Goal: Transaction & Acquisition: Purchase product/service

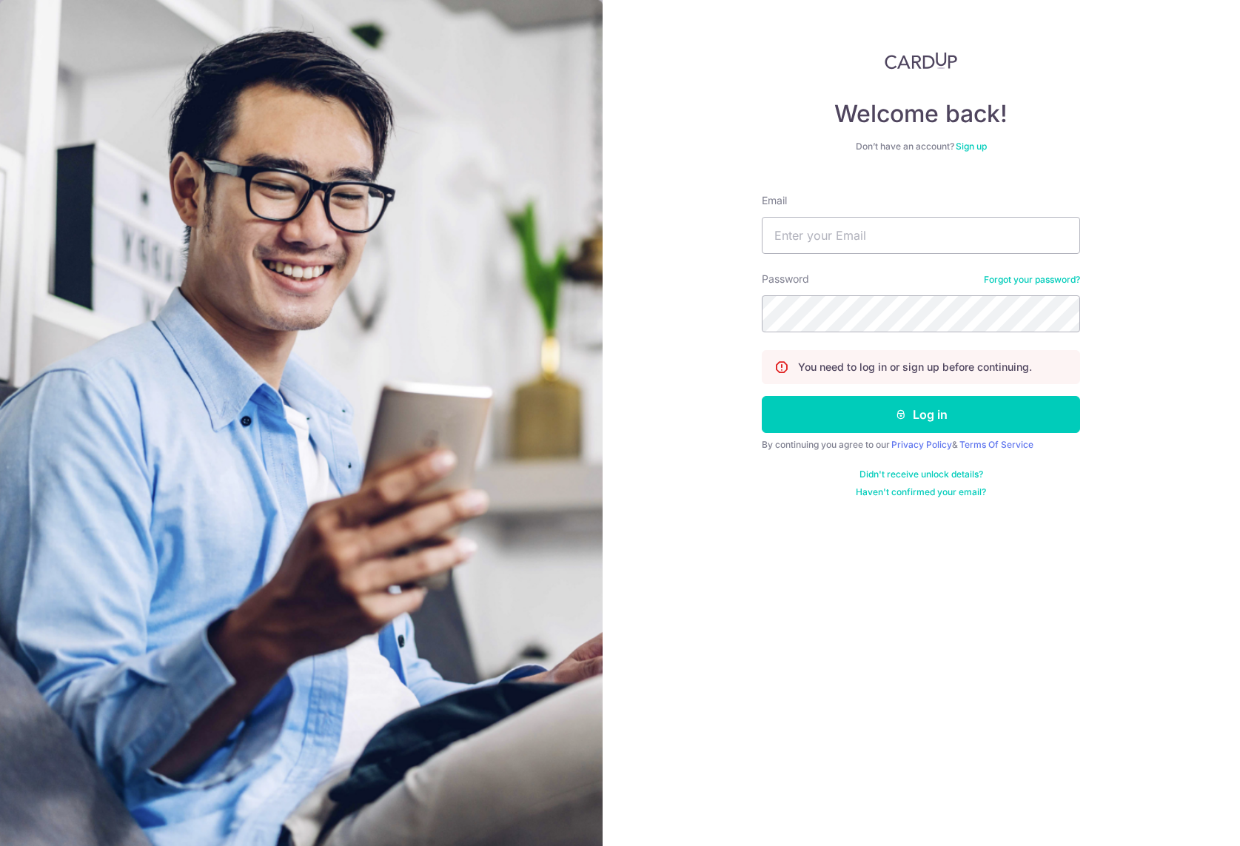
type input "[PERSON_NAME][EMAIL_ADDRESS][DOMAIN_NAME]"
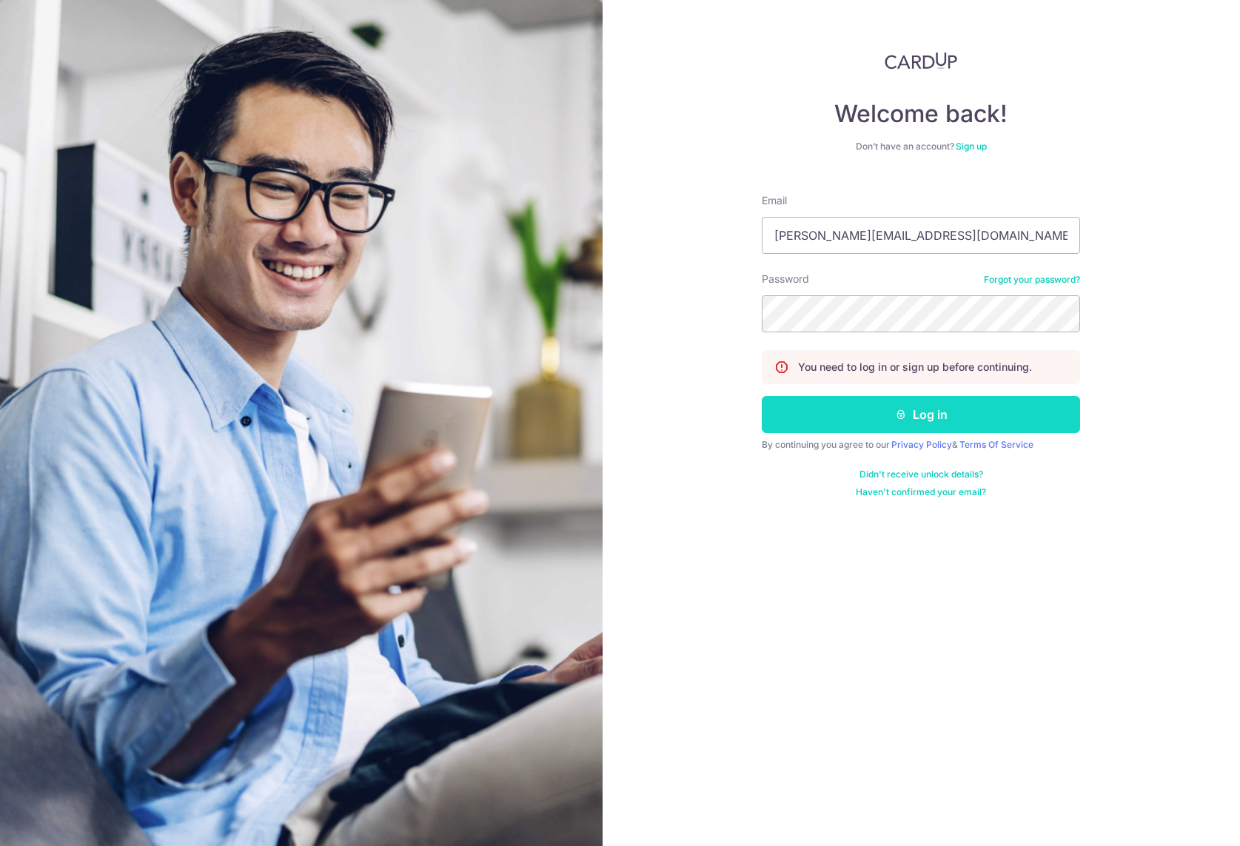
click at [840, 414] on button "Log in" at bounding box center [920, 414] width 318 height 37
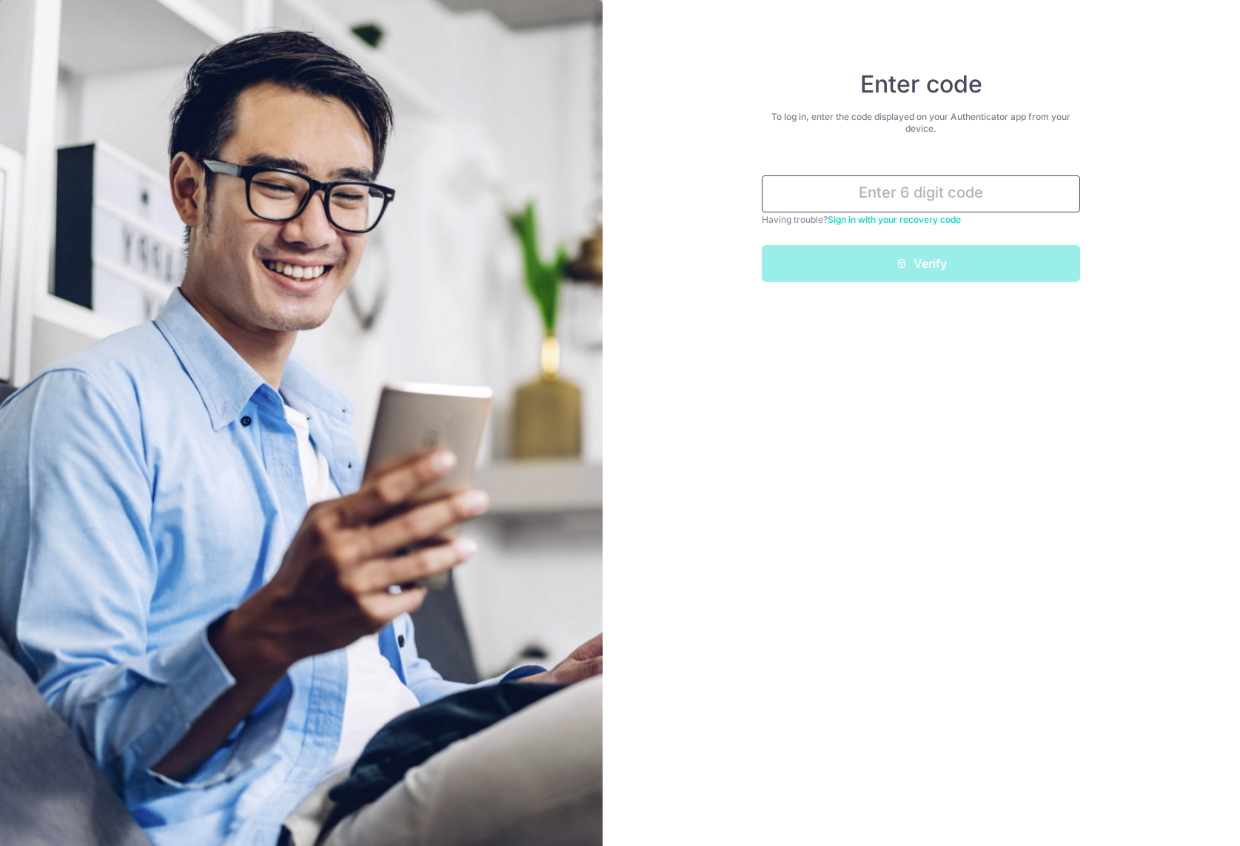
click at [972, 192] on input "text" at bounding box center [920, 193] width 318 height 37
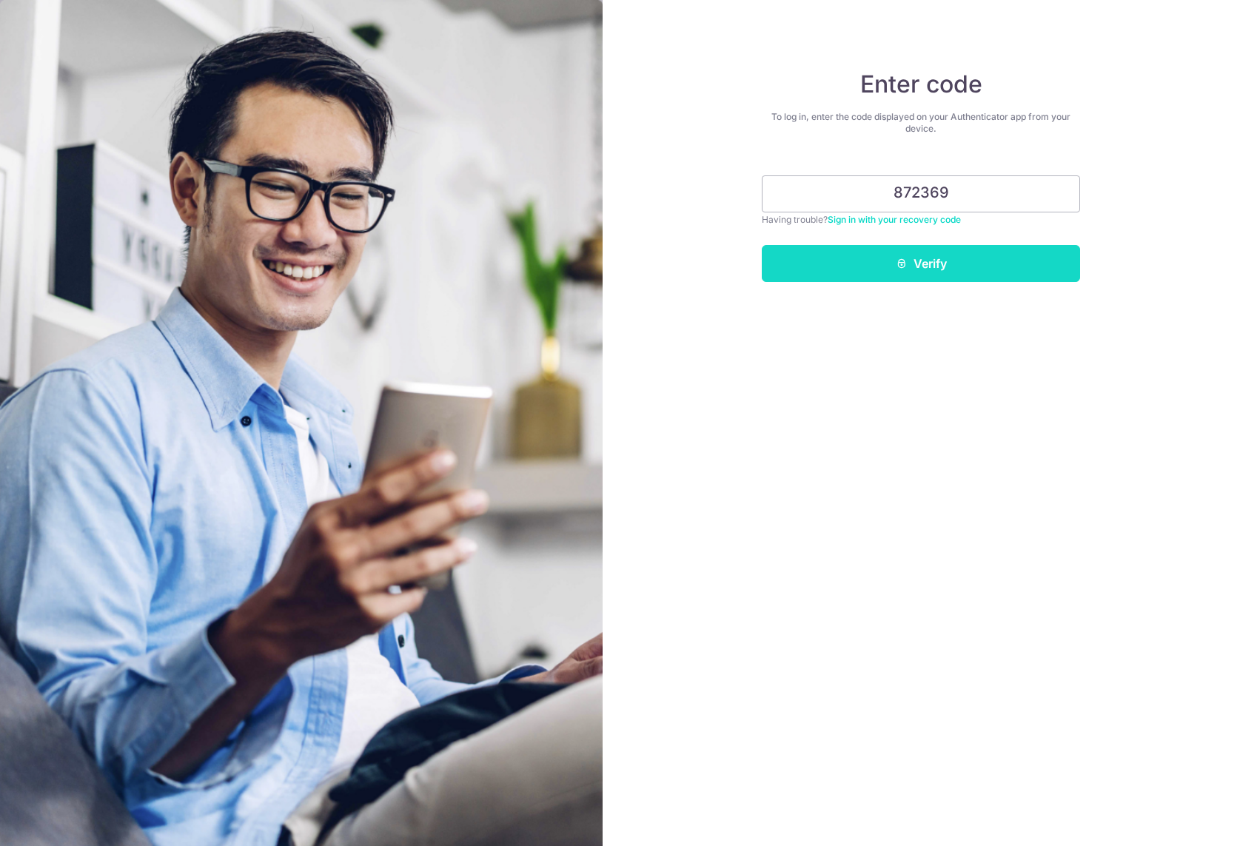
type input "872369"
click at [909, 269] on button "Verify" at bounding box center [920, 263] width 318 height 37
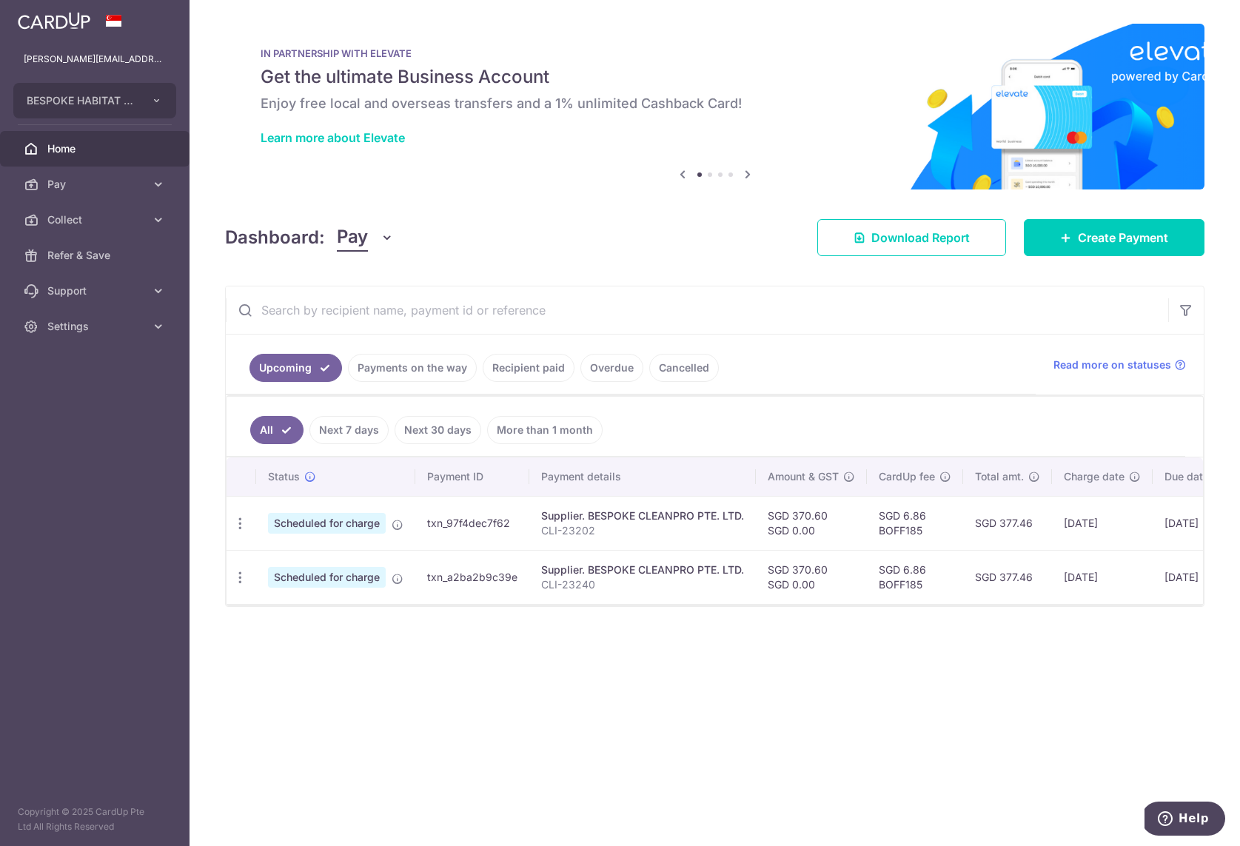
click at [904, 533] on td "SGD 6.86 BOFF185" at bounding box center [915, 523] width 96 height 54
click at [891, 543] on td "SGD 6.86 BOFF185" at bounding box center [915, 523] width 96 height 54
click at [906, 534] on td "SGD 6.86 BOFF185" at bounding box center [915, 523] width 96 height 54
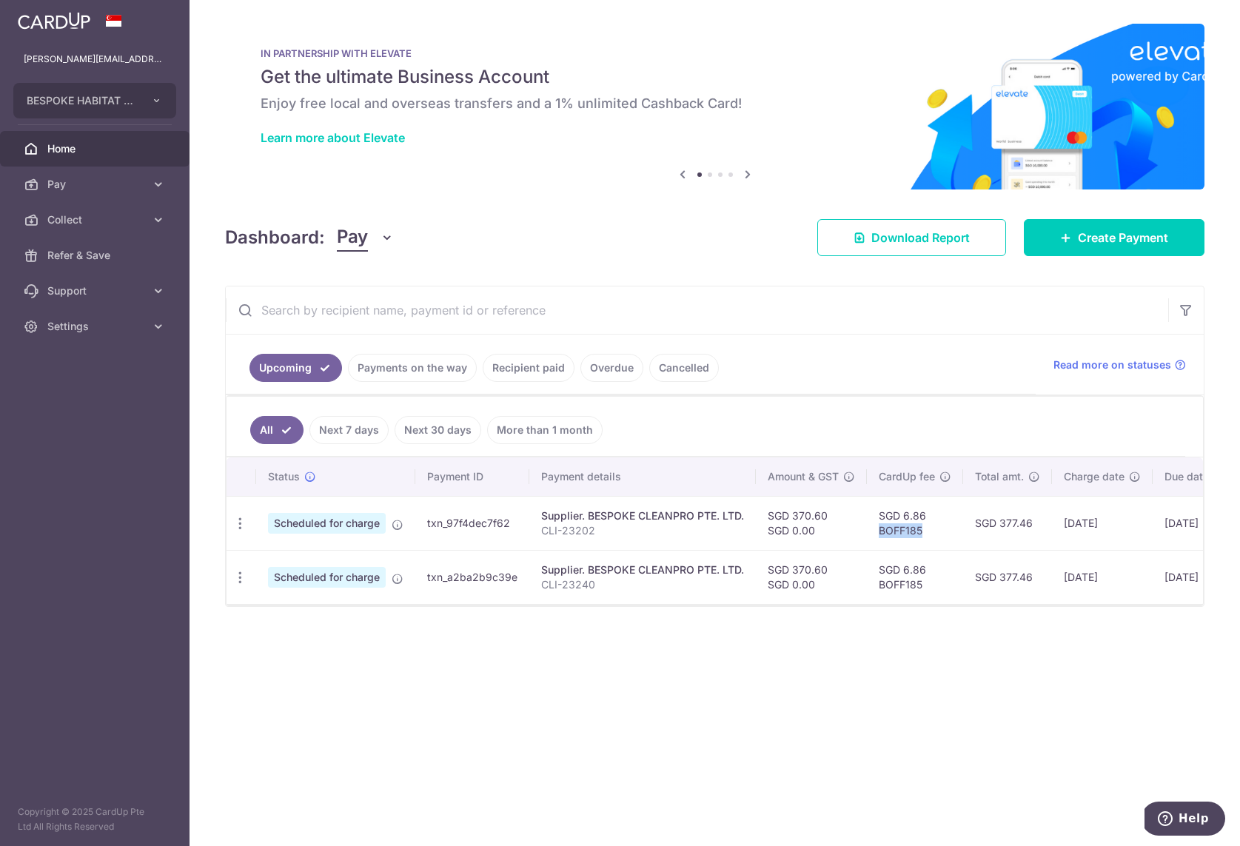
copy td "BOFF185"
click at [130, 213] on span "Collect" at bounding box center [96, 219] width 98 height 15
click at [135, 180] on span "Pay" at bounding box center [96, 184] width 98 height 15
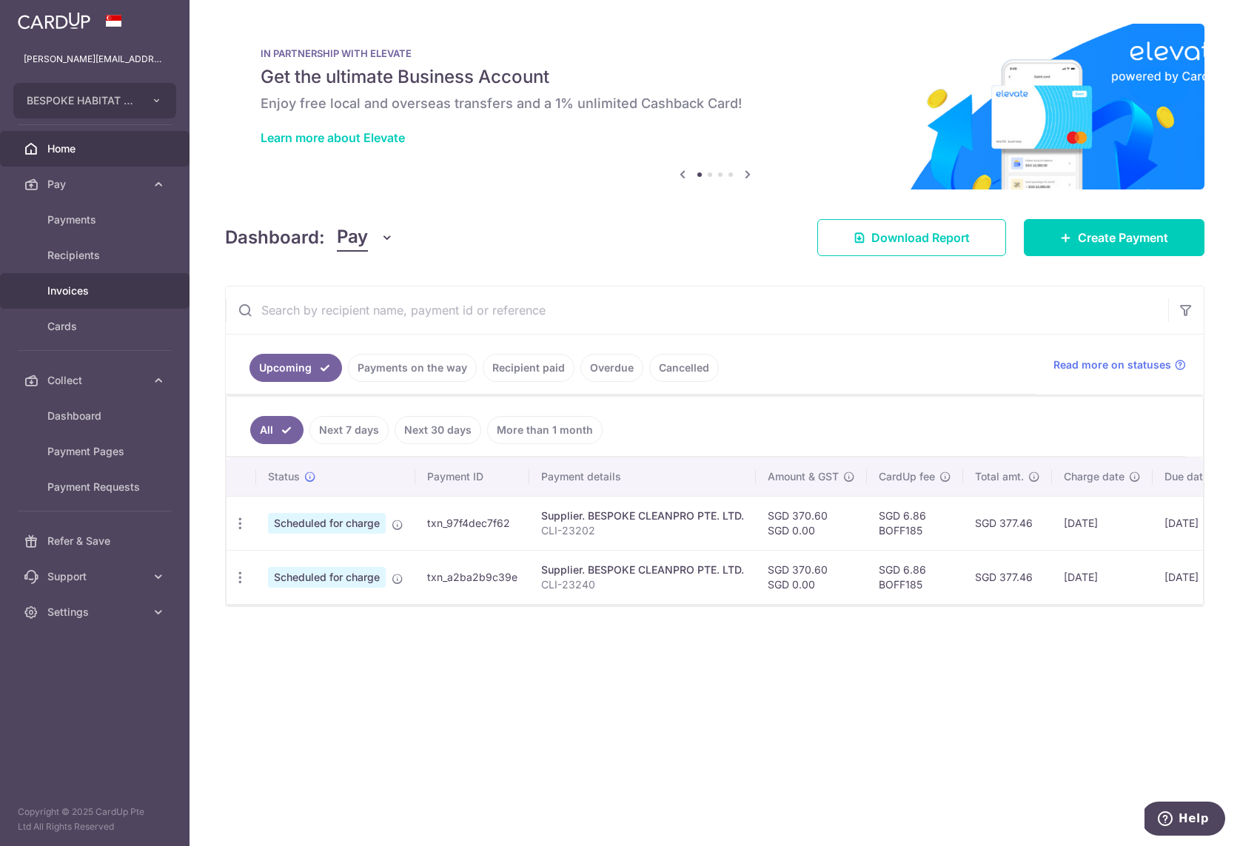
click at [66, 293] on span "Invoices" at bounding box center [96, 290] width 98 height 15
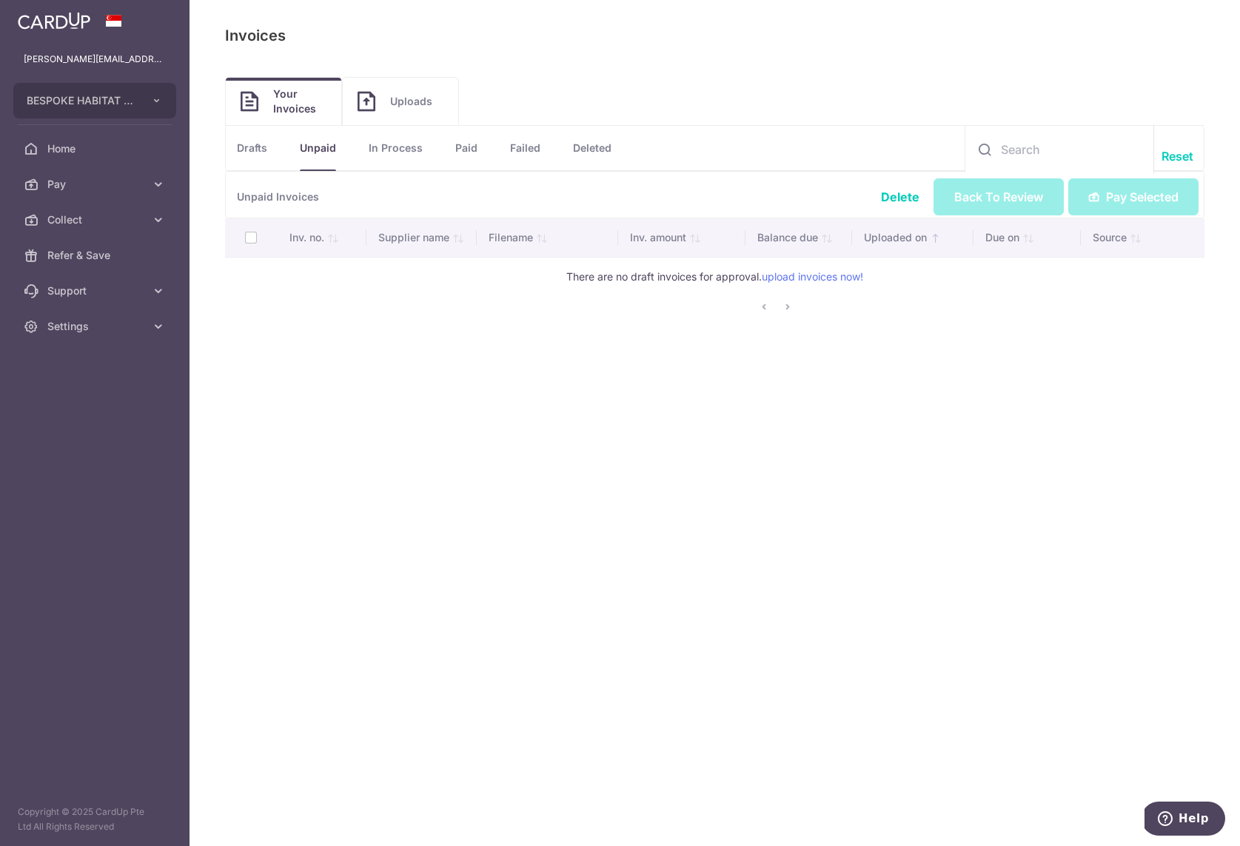
click at [487, 296] on div at bounding box center [514, 306] width 564 height 21
click at [256, 145] on link "Drafts" at bounding box center [252, 148] width 30 height 44
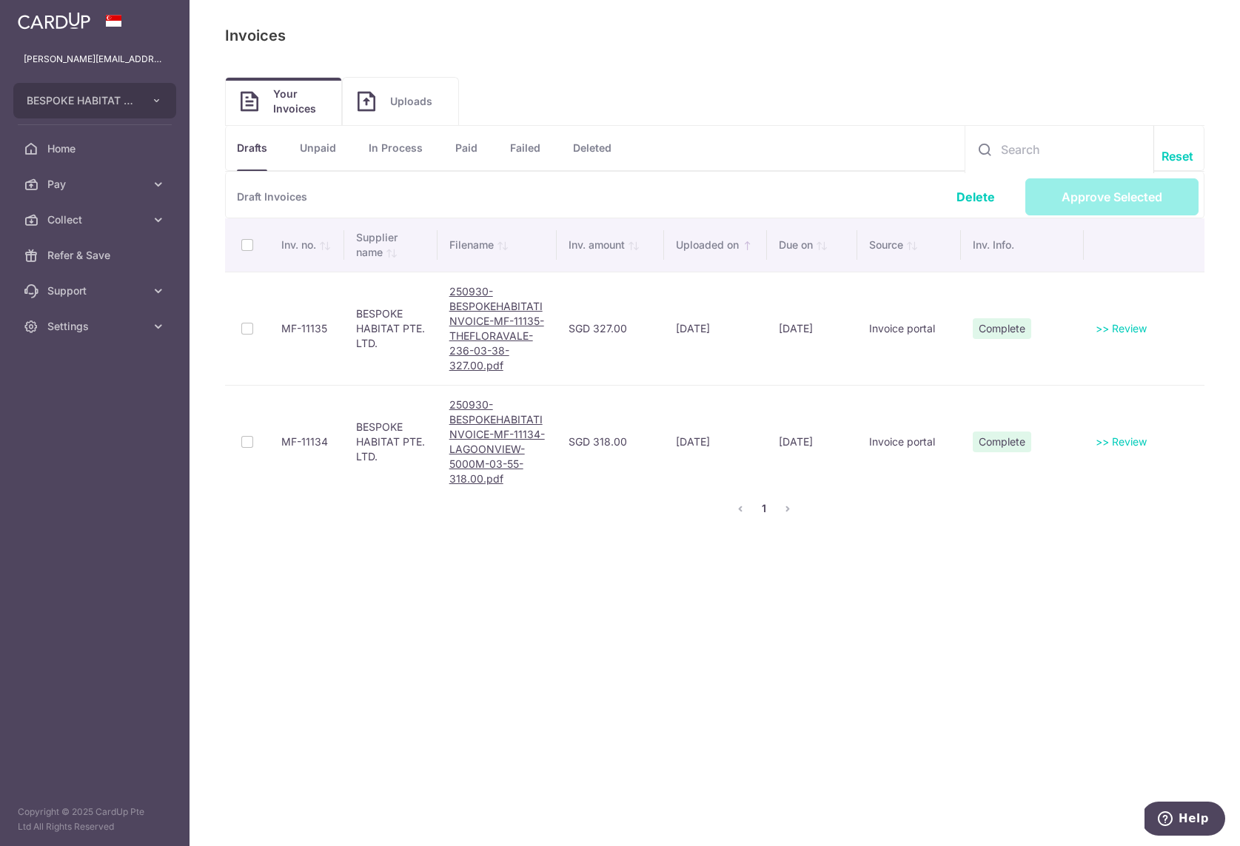
click at [244, 238] on th at bounding box center [247, 244] width 44 height 53
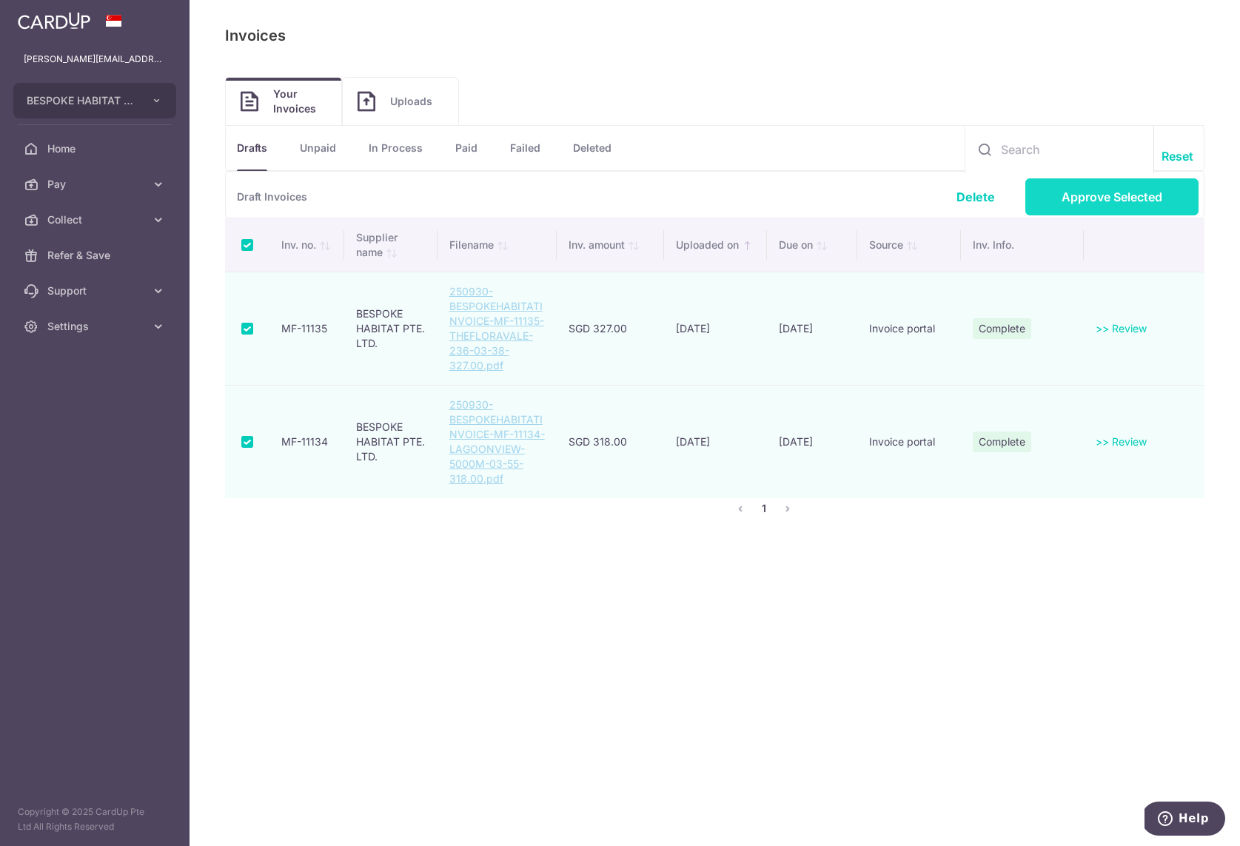
click at [1138, 192] on link "Approve Selected" at bounding box center [1111, 196] width 173 height 37
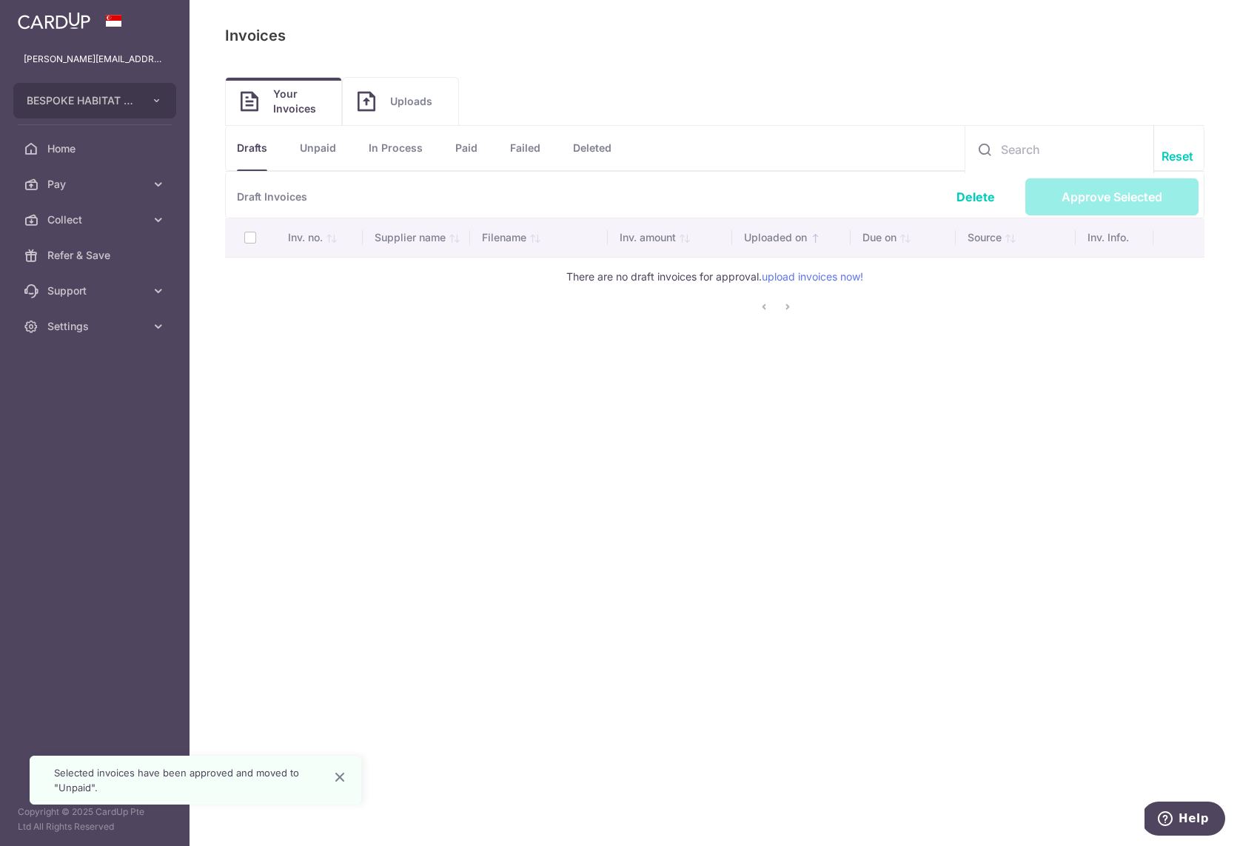
click at [310, 148] on link "Unpaid" at bounding box center [318, 148] width 36 height 44
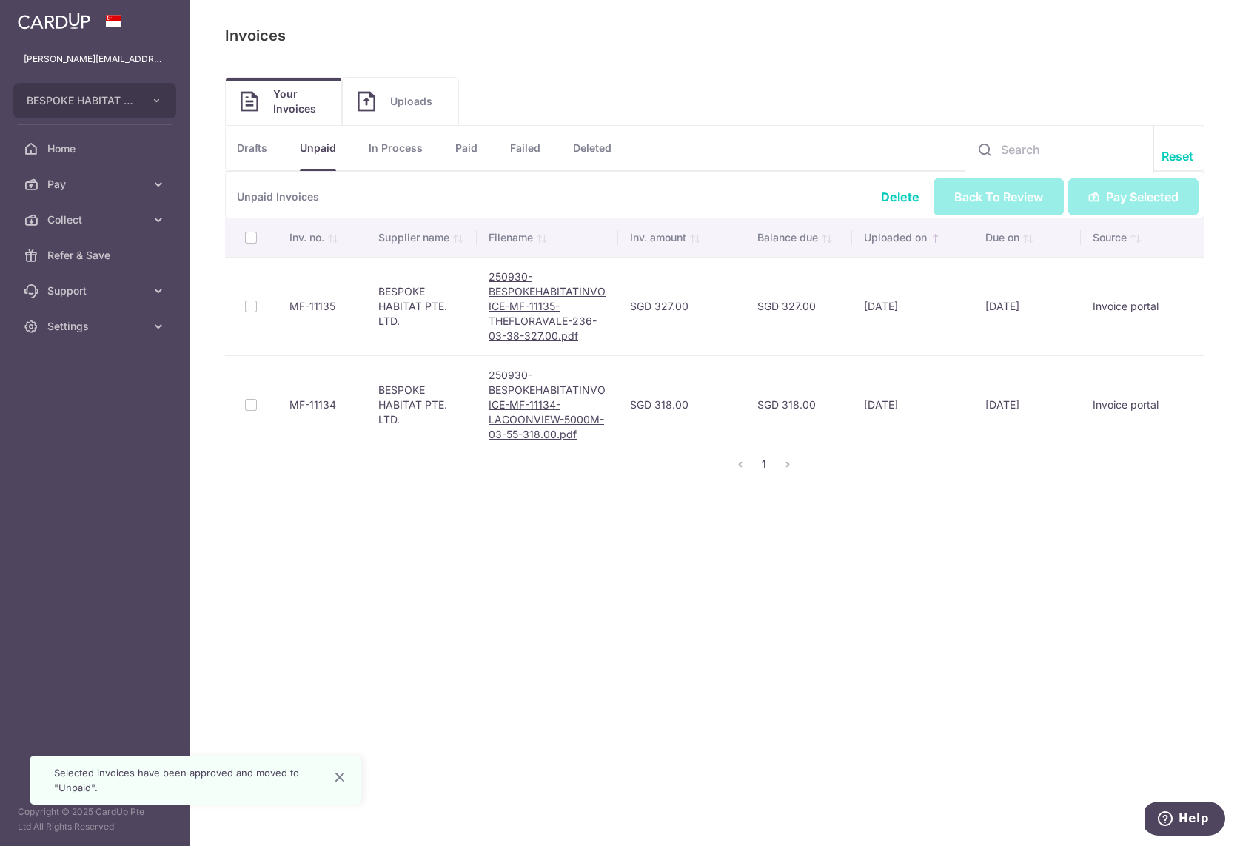
click at [244, 233] on th at bounding box center [251, 237] width 53 height 38
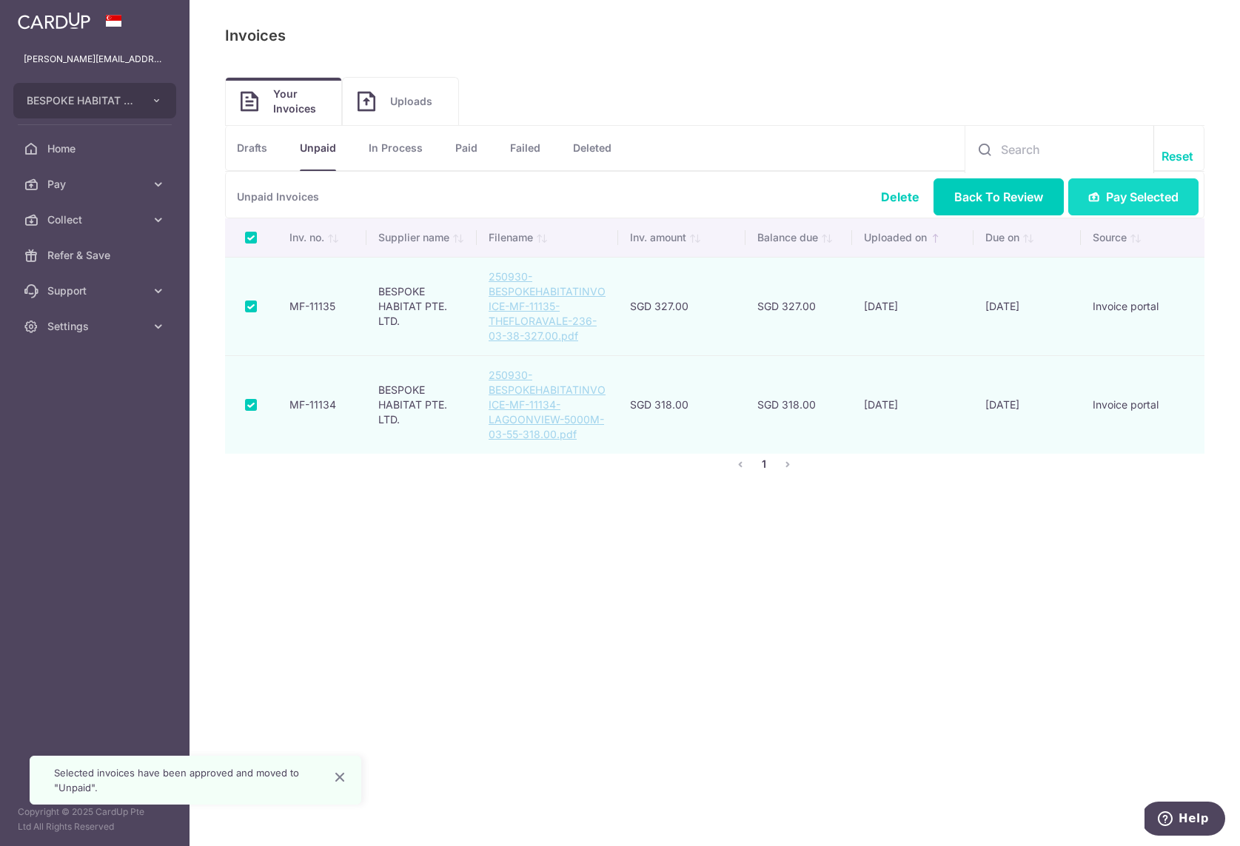
click at [1141, 196] on span "Pay Selected" at bounding box center [1142, 197] width 73 height 18
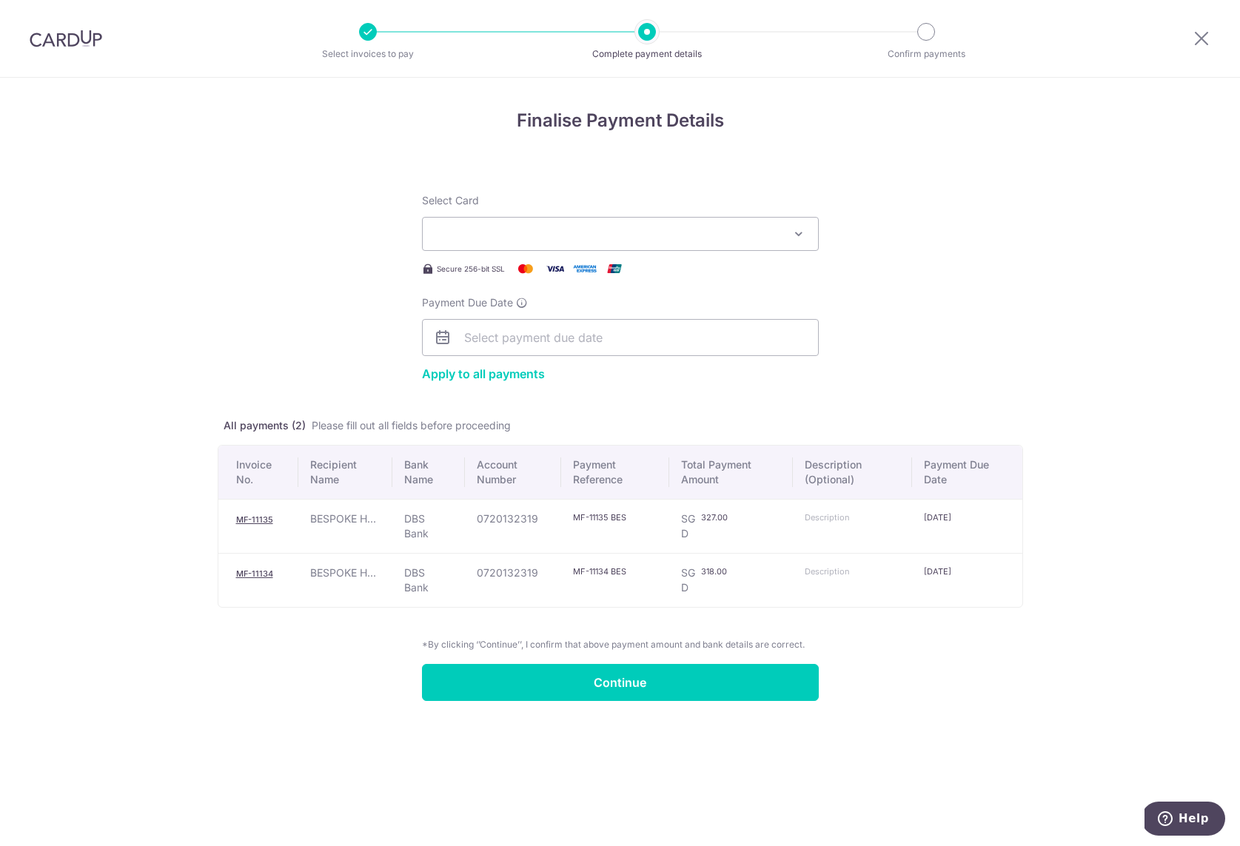
click at [645, 243] on button "Select Card" at bounding box center [620, 234] width 397 height 34
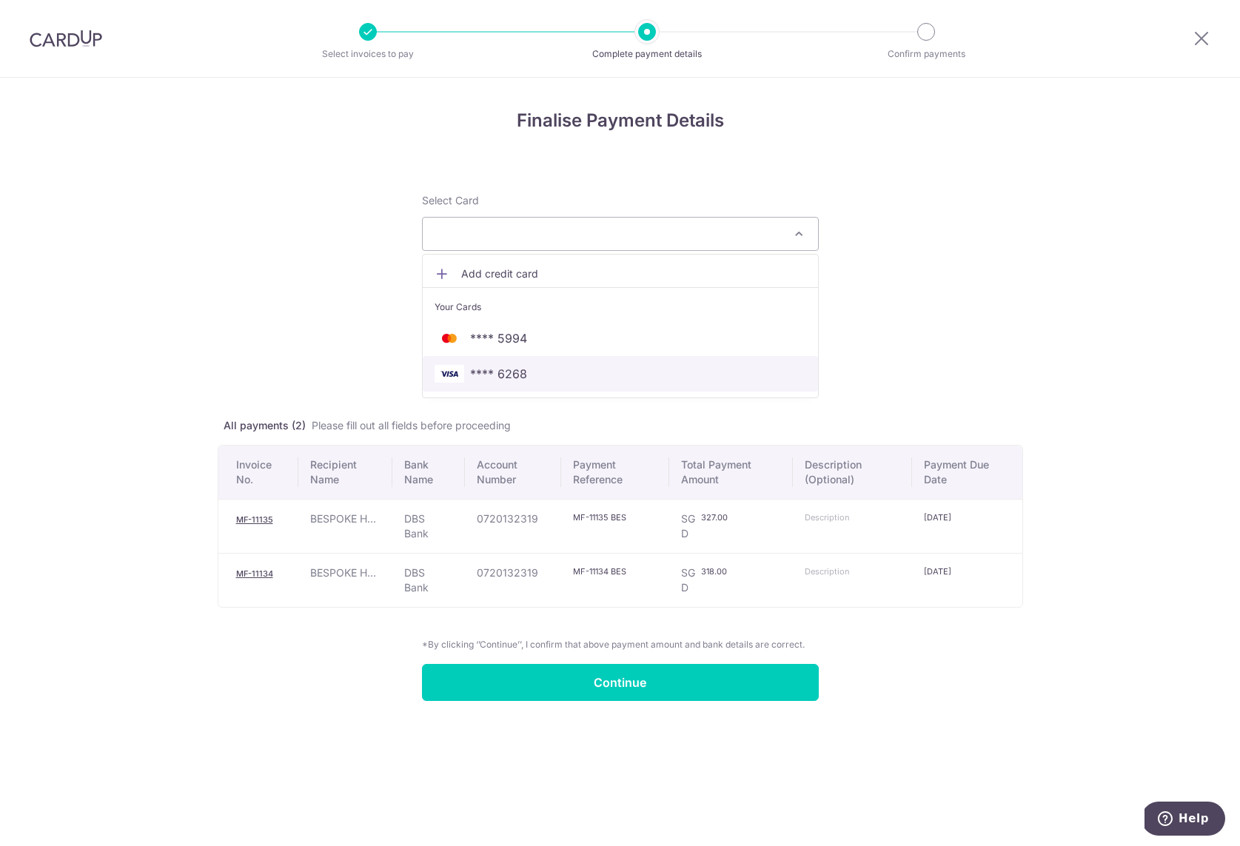
click at [497, 380] on span "**** 6268" at bounding box center [498, 374] width 57 height 18
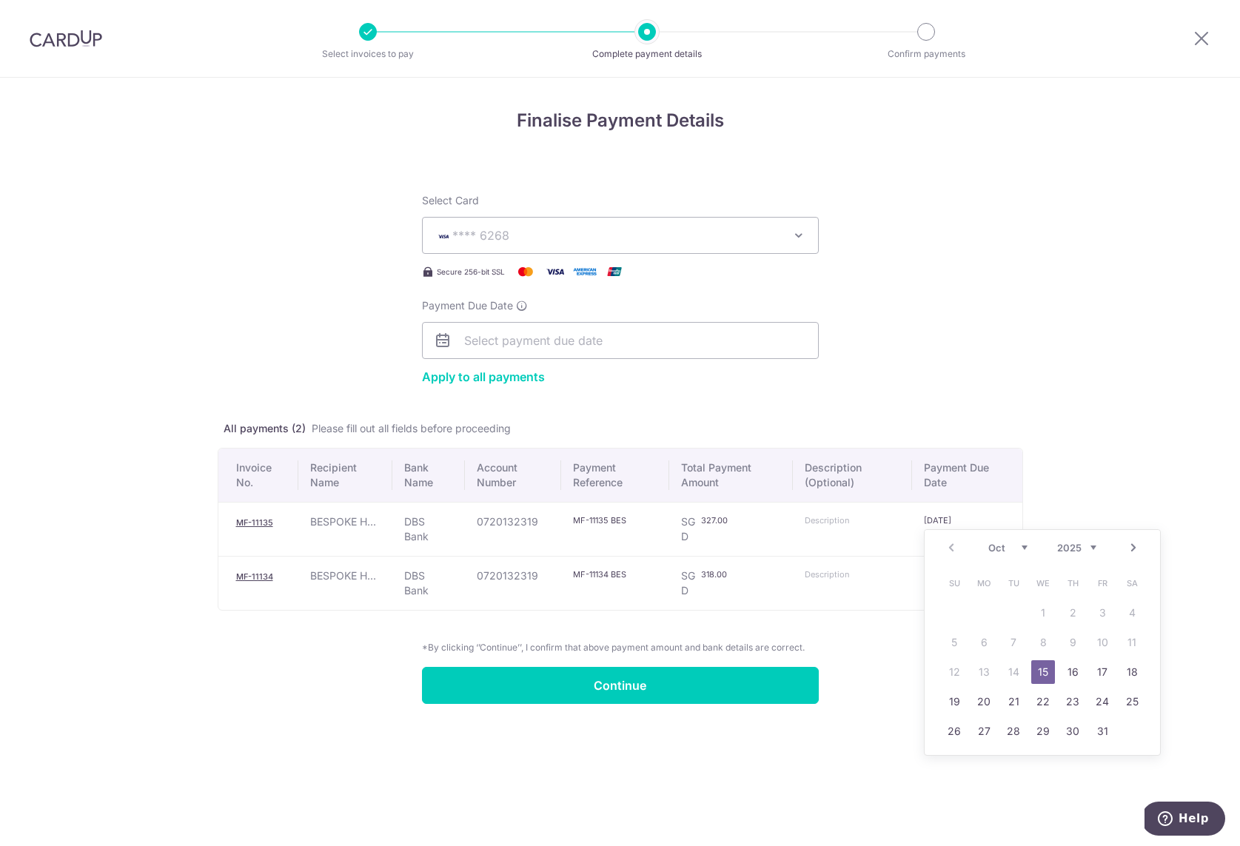
drag, startPoint x: 932, startPoint y: 521, endPoint x: 898, endPoint y: 524, distance: 34.9
click at [898, 524] on tr "MF-11135 BESPOKE H... DBS Bank 0720132319 MF-11135 BESPOKE HABITAT SHEN PTE. SG…" at bounding box center [620, 529] width 804 height 54
click at [1101, 730] on link "31" at bounding box center [1102, 731] width 24 height 24
type input "[DATE]"
click at [934, 579] on input "15/10/2025" at bounding box center [950, 574] width 53 height 12
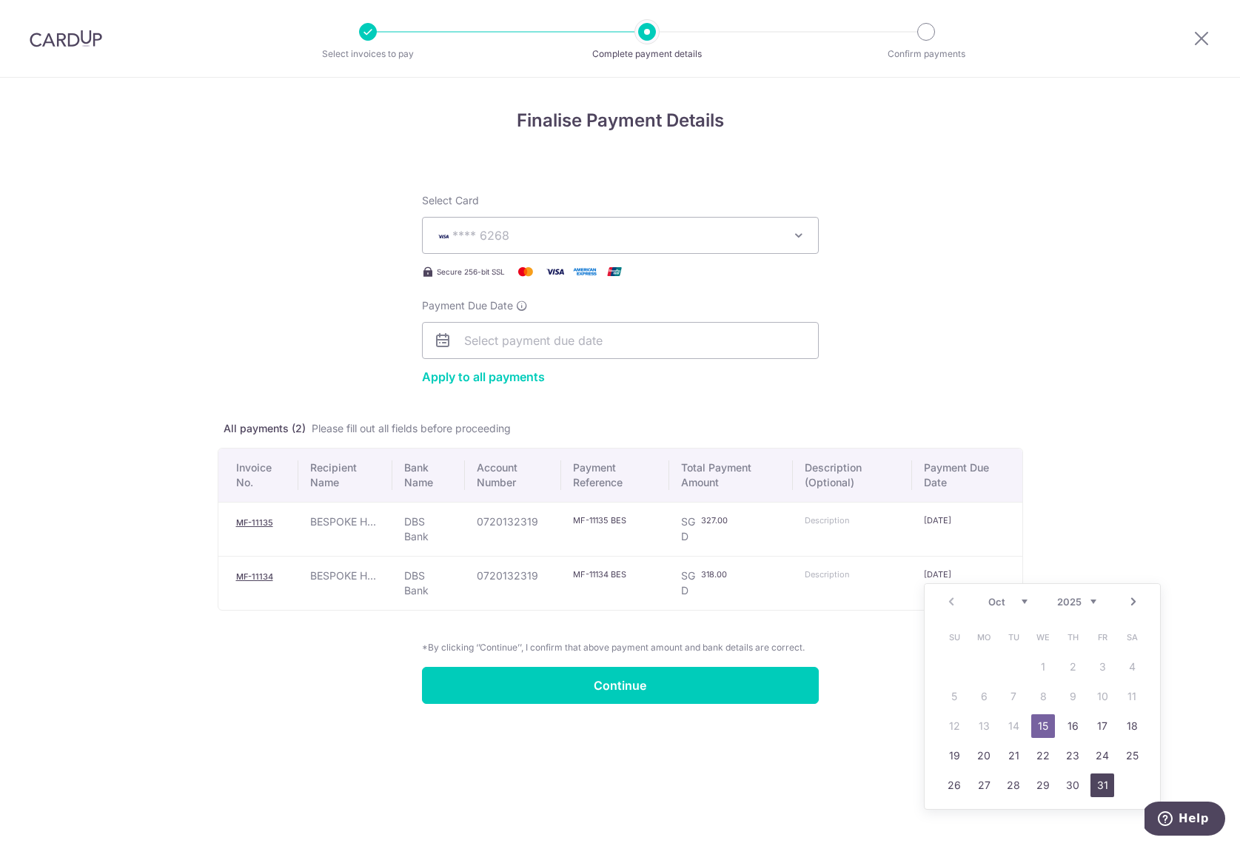
click at [1107, 790] on link "31" at bounding box center [1102, 785] width 24 height 24
type input "[DATE]"
click at [1146, 529] on div "Finalise Payment Details Select Card **** 6268 Add credit card Your Cards **** …" at bounding box center [620, 462] width 1240 height 768
drag, startPoint x: 606, startPoint y: 519, endPoint x: 554, endPoint y: 514, distance: 52.8
click at [554, 514] on tr "MF-11135 BESPOKE H... DBS Bank 0720132319 MF-11135 BESPOKE HABITAT SHEN PTE. SG…" at bounding box center [620, 529] width 804 height 54
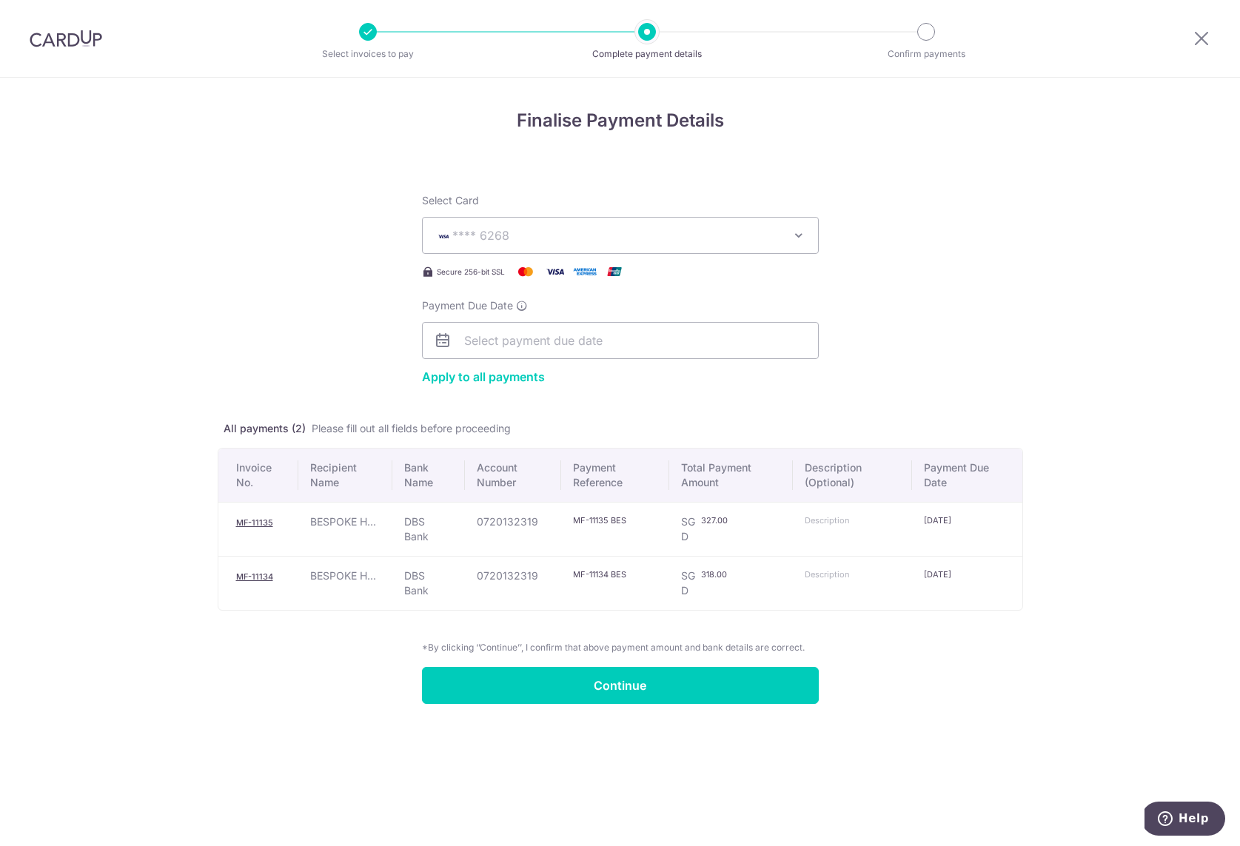
click at [596, 519] on input "MF-11135 BESPOKE HABITAT SHEN PTE." at bounding box center [599, 520] width 53 height 12
paste input "text"
click at [588, 522] on input "MF-11135" at bounding box center [599, 520] width 53 height 12
type input "MF11135"
click at [851, 531] on td at bounding box center [853, 529] width 120 height 54
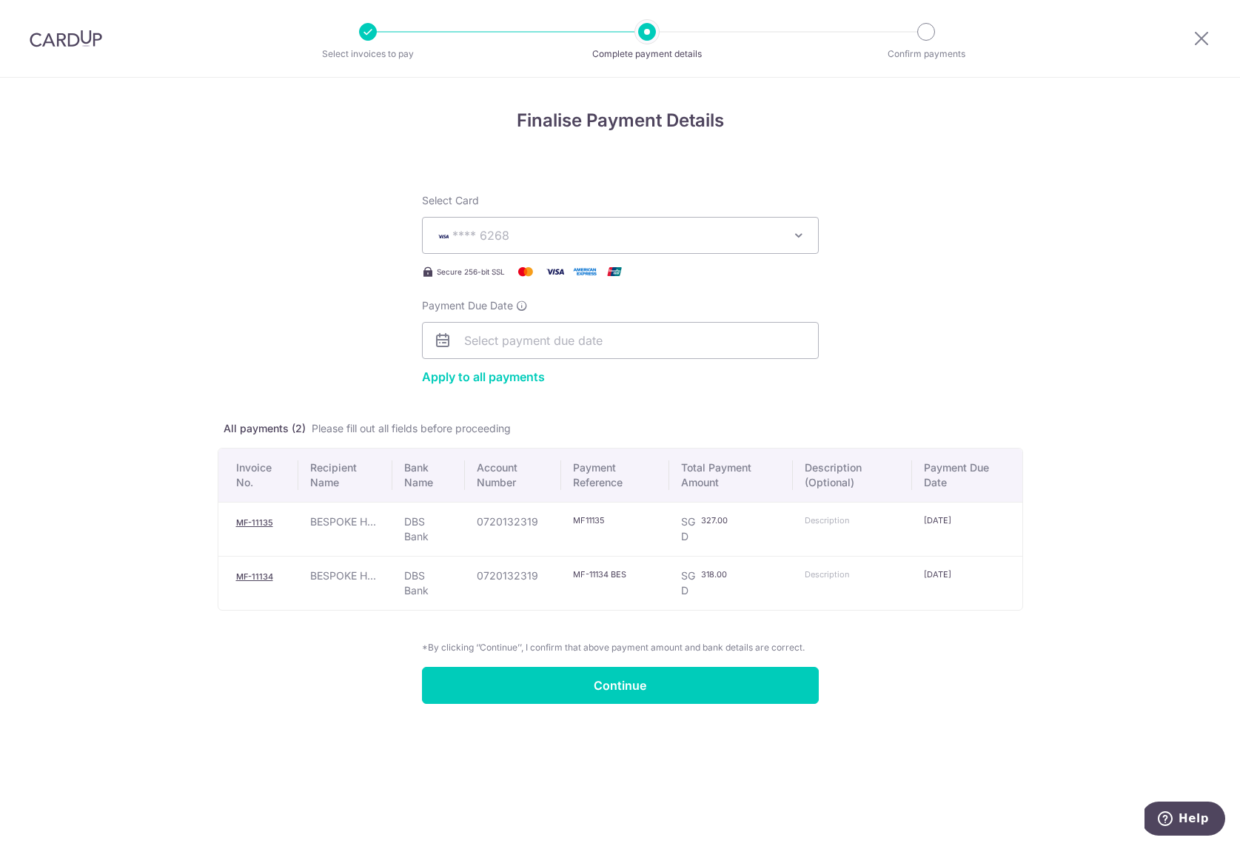
click at [852, 522] on input "text" at bounding box center [830, 520] width 53 height 12
paste input "MF11135"
type input "MF11135"
click at [613, 576] on input "MF-11134 BESPOKE HABITAT SHEN PTE." at bounding box center [599, 574] width 53 height 12
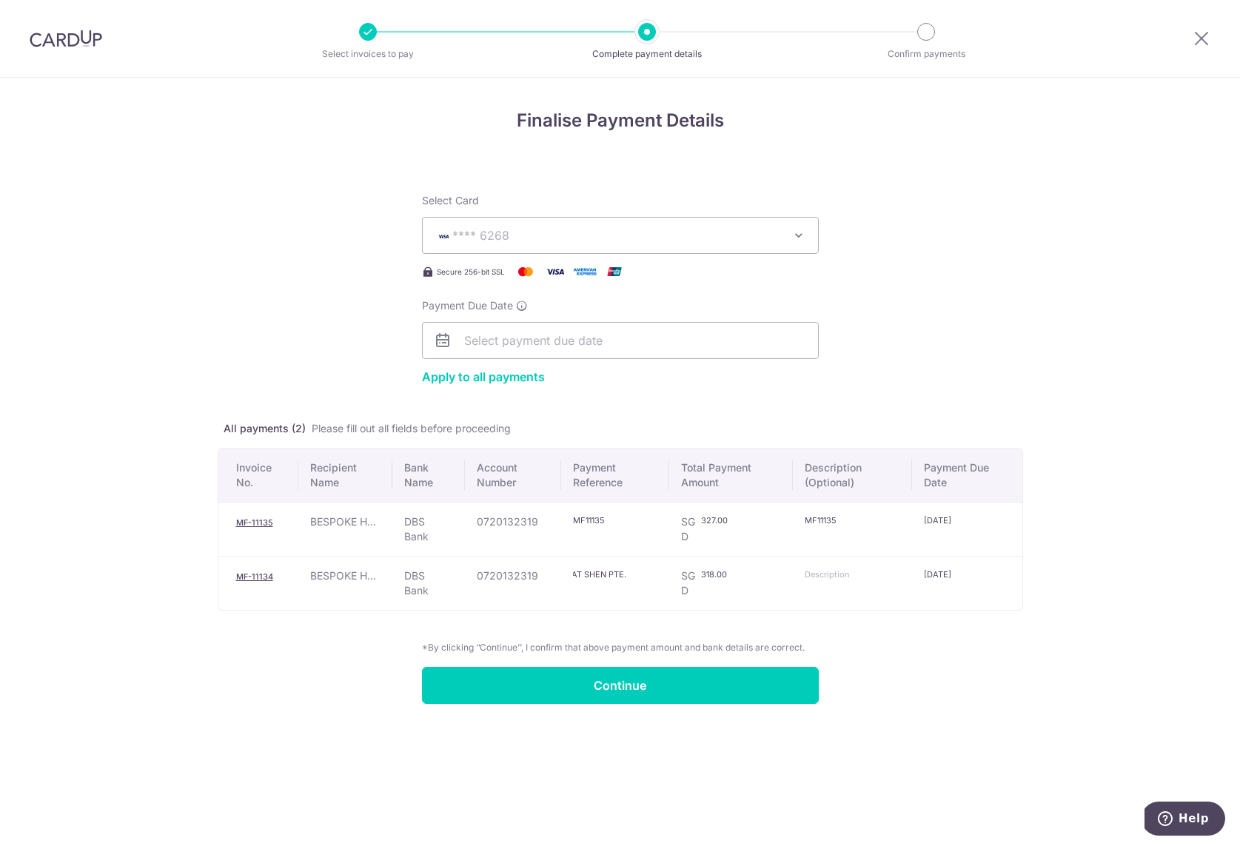
drag, startPoint x: 609, startPoint y: 575, endPoint x: 801, endPoint y: 588, distance: 192.1
click at [801, 588] on tr "MF-11134 BESPOKE H... DBS Bank 0720132319 MF-11134 BESPOKE HABITAT SHEN PTE. SG…" at bounding box center [620, 583] width 804 height 54
click at [591, 574] on input "MF-11134" at bounding box center [599, 574] width 53 height 12
type input "MF11134"
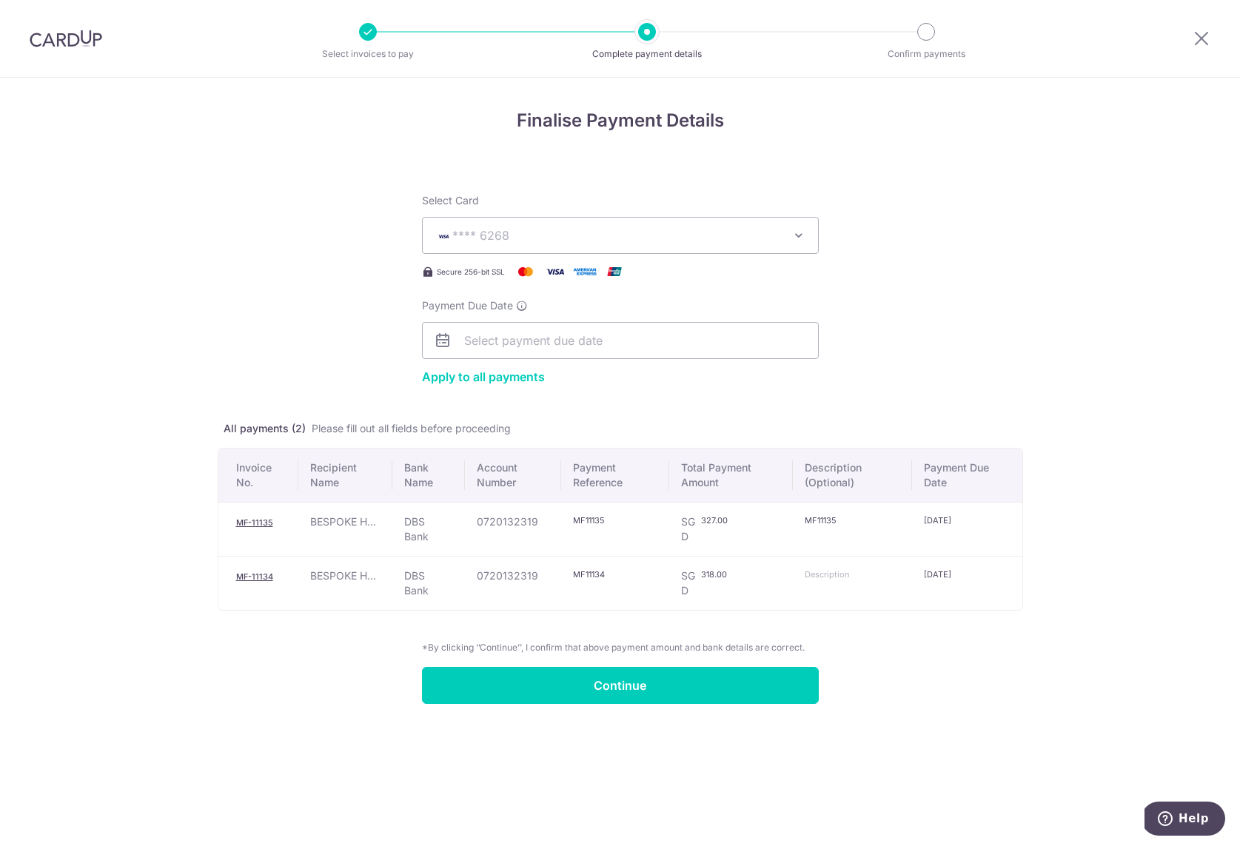
click at [813, 577] on input "text" at bounding box center [830, 574] width 53 height 12
paste input "MF11134"
type input "MF11134"
click at [620, 524] on input "MF11135" at bounding box center [599, 520] width 53 height 12
type input "MF-11134 BESPOKE HABITAT SHEN PTE."
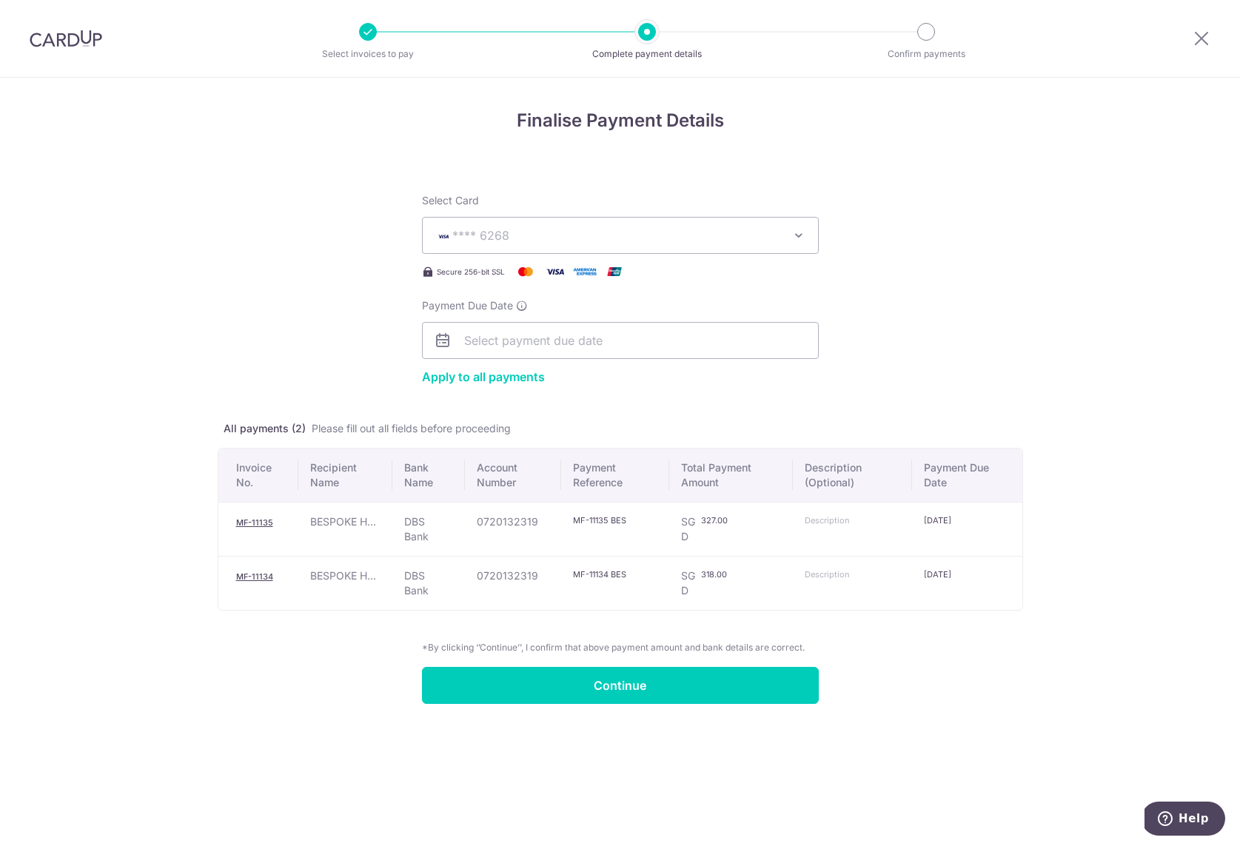
click at [617, 519] on input "MF-11135 BESPOKE HABITAT SHEN PTE." at bounding box center [599, 520] width 53 height 12
drag, startPoint x: 608, startPoint y: 520, endPoint x: 531, endPoint y: 525, distance: 77.8
click at [531, 525] on tr "MF-11135 BESPOKE H... DBS Bank 0720132319 MF-11135 BESPOKE HABITAT SHEN PTE. SG…" at bounding box center [620, 529] width 804 height 54
paste input "MF-11135"
type input "MF-11135"
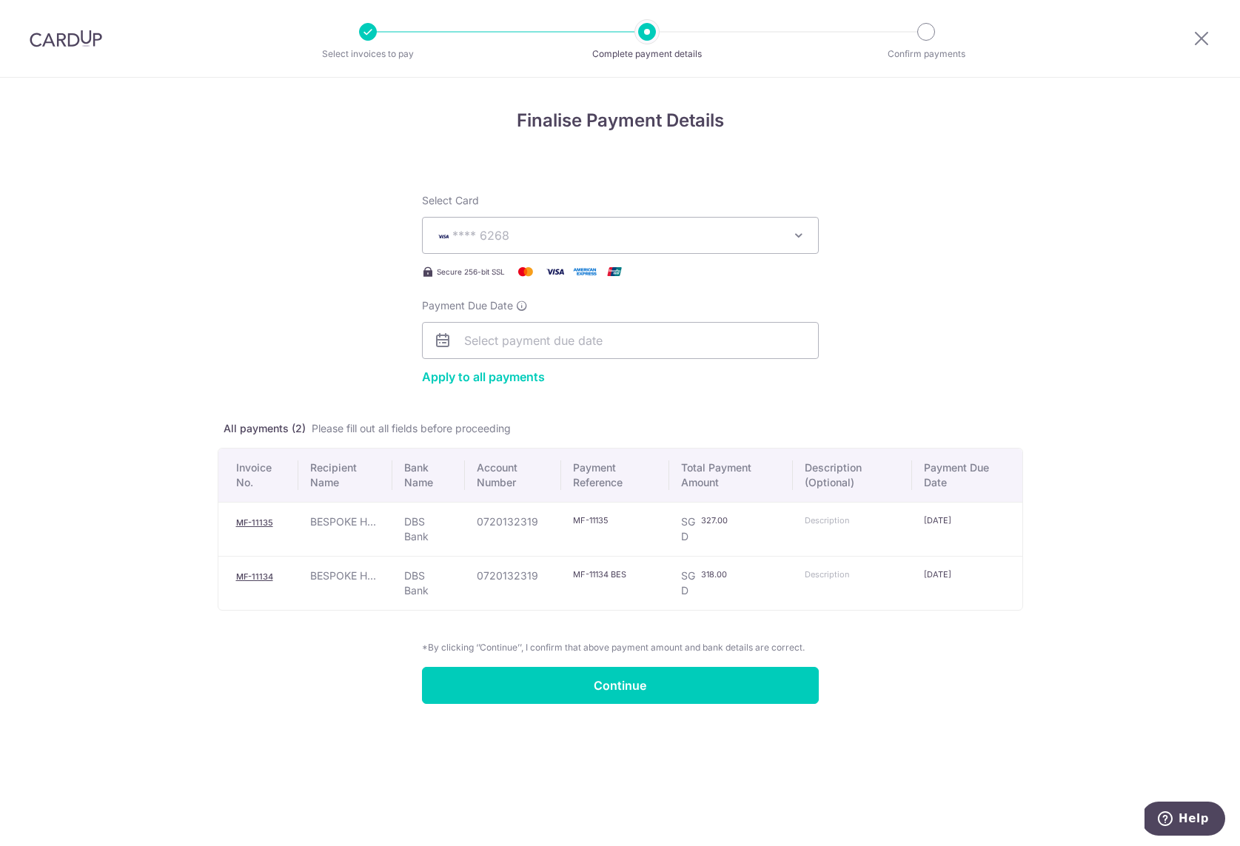
click at [827, 522] on input "text" at bounding box center [830, 520] width 53 height 12
paste input "MF-11135"
click at [822, 522] on input "MF-11135" at bounding box center [830, 520] width 53 height 12
type input "MF11135"
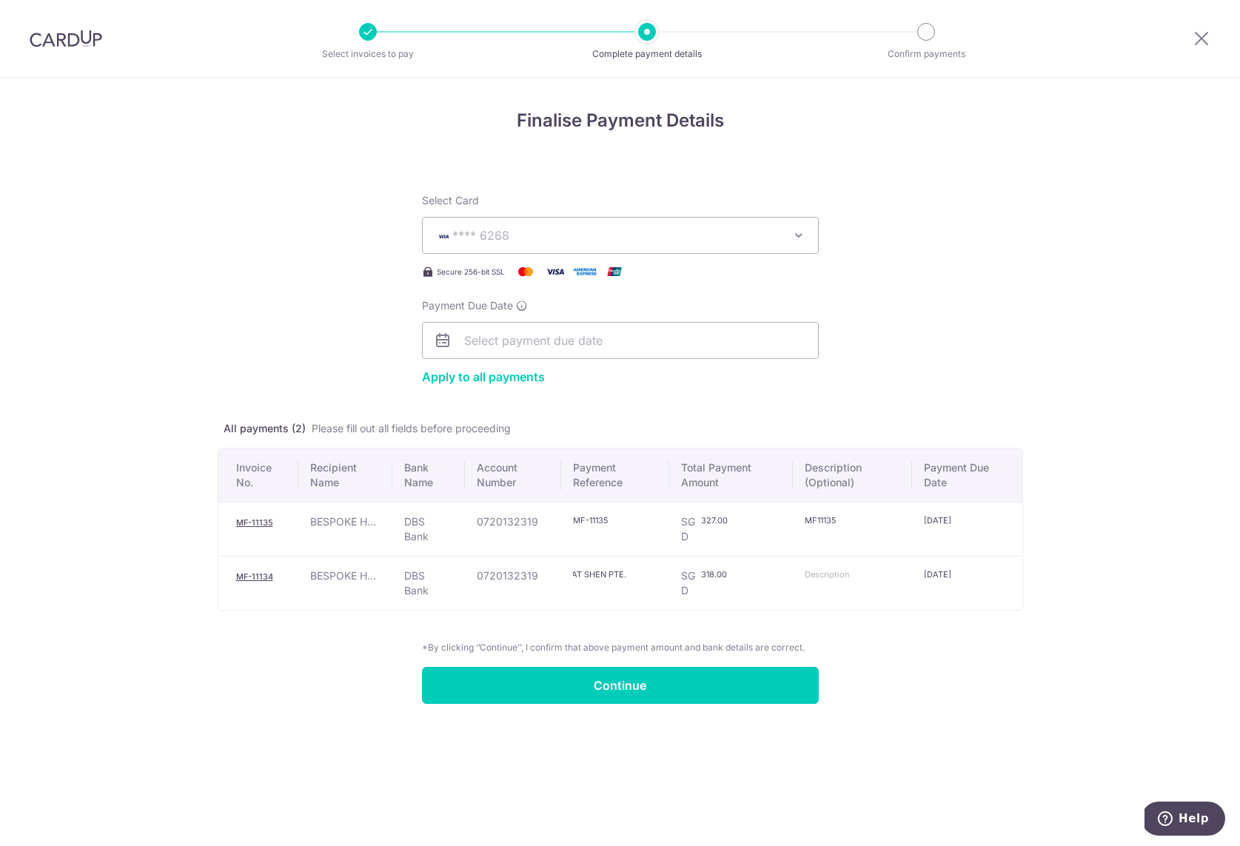
drag, startPoint x: 609, startPoint y: 575, endPoint x: 803, endPoint y: 598, distance: 195.2
click at [803, 598] on tr "MF-11134 BESPOKE H... DBS Bank 0720132319 MF-11134 BESPOKE HABITAT SHEN PTE. SG…" at bounding box center [620, 583] width 804 height 54
drag, startPoint x: 611, startPoint y: 576, endPoint x: 482, endPoint y: 570, distance: 128.9
click at [482, 570] on tr "MF-11134 BESPOKE H... DBS Bank 0720132319 MF-11134 SGD 318.00 318.0 31/10/2025" at bounding box center [620, 583] width 804 height 54
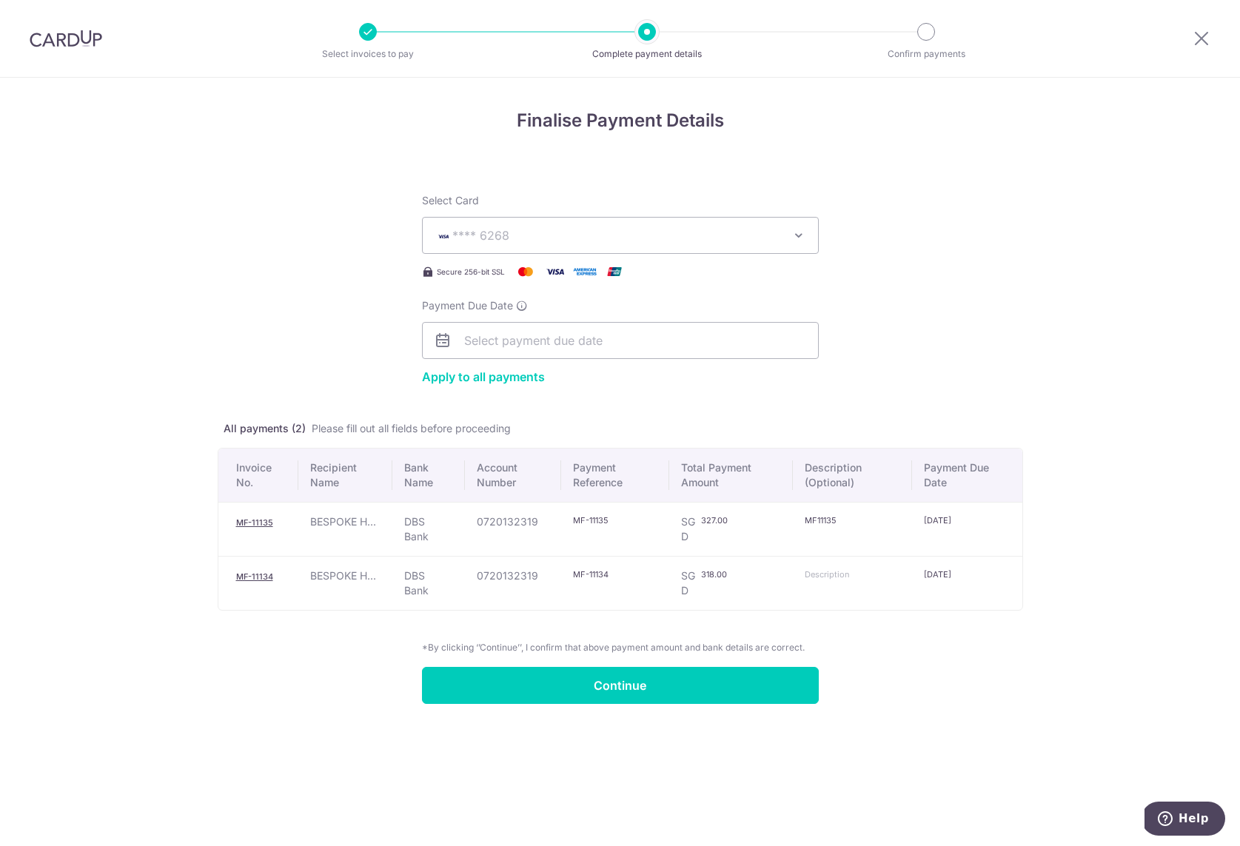
type input "MF-11134"
click at [835, 578] on input "text" at bounding box center [830, 574] width 53 height 12
paste input "MF-11134"
click at [818, 576] on input "MF-11134" at bounding box center [830, 574] width 53 height 12
type input "MF11134"
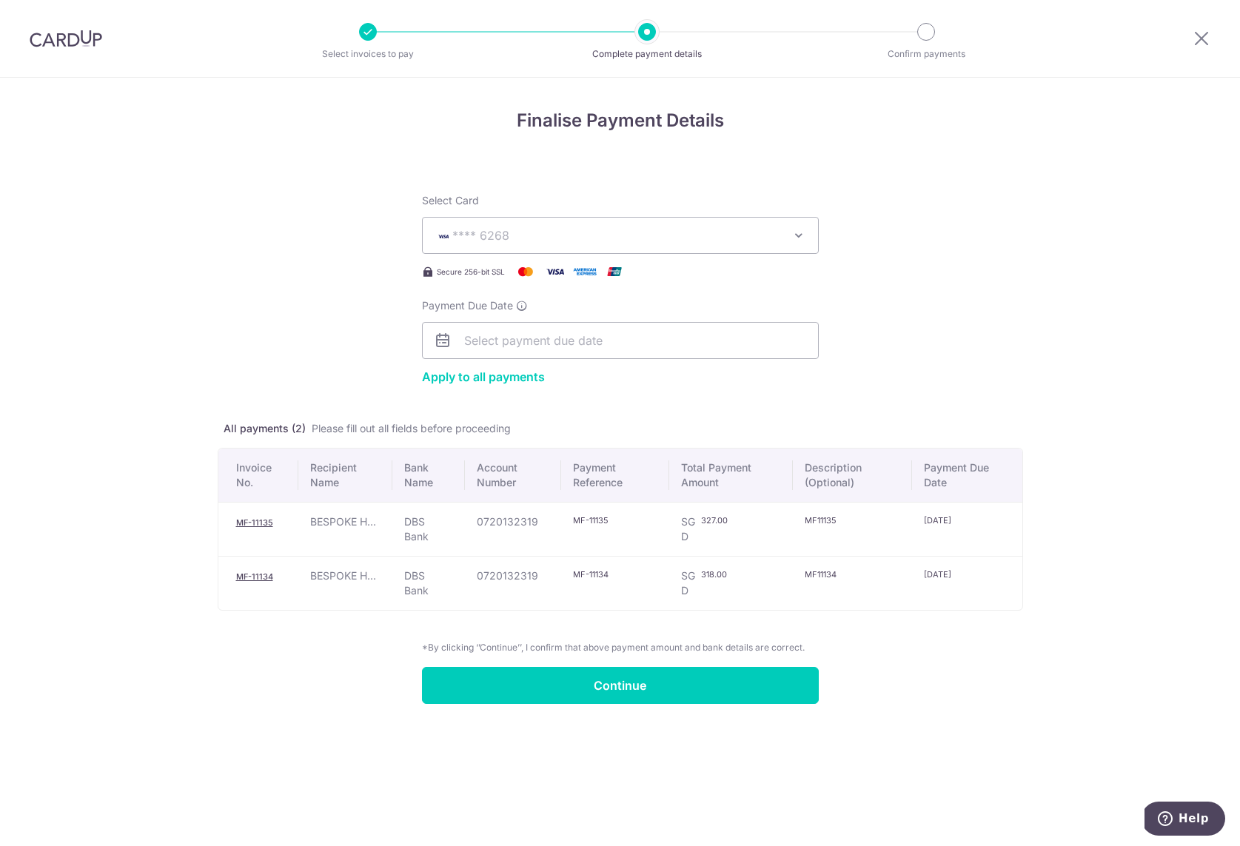
click at [825, 598] on td "MF11134" at bounding box center [853, 583] width 120 height 54
click at [595, 519] on input "MF-11135" at bounding box center [599, 520] width 53 height 12
click at [554, 343] on input "Payment Due Date" at bounding box center [620, 340] width 397 height 37
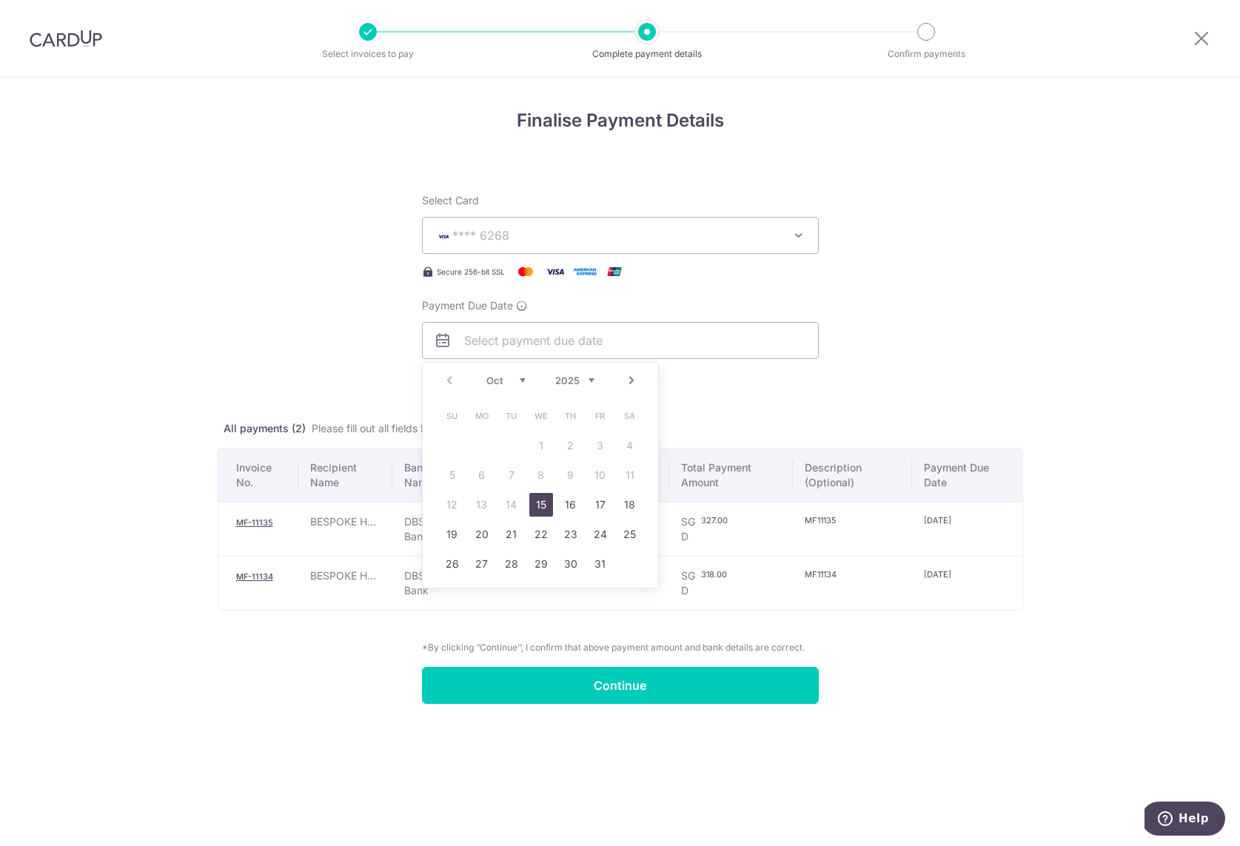
click at [349, 343] on form "Select Card **** 6268 Add credit card Your Cards **** 5994 **** 6268 Apply to a…" at bounding box center [620, 439] width 805 height 528
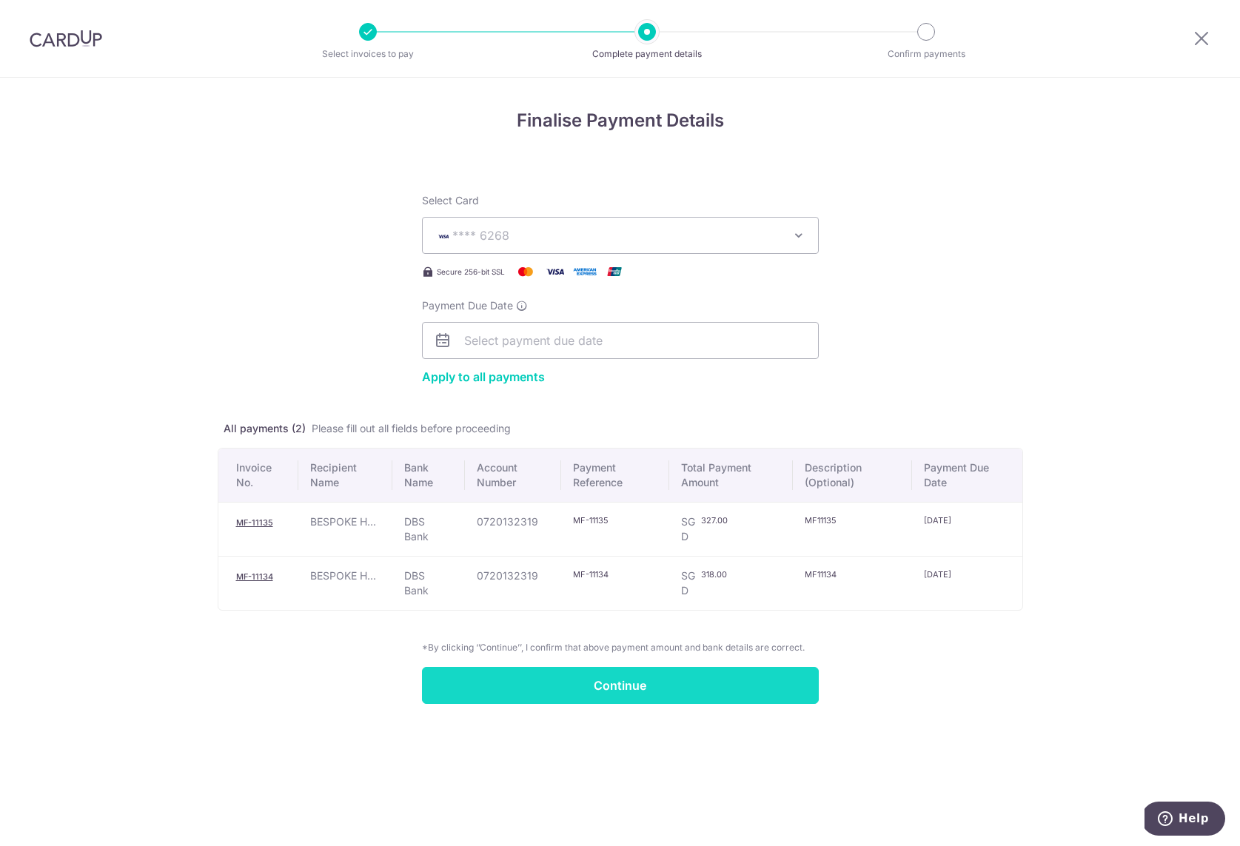
click at [681, 692] on input "Continue" at bounding box center [620, 685] width 397 height 37
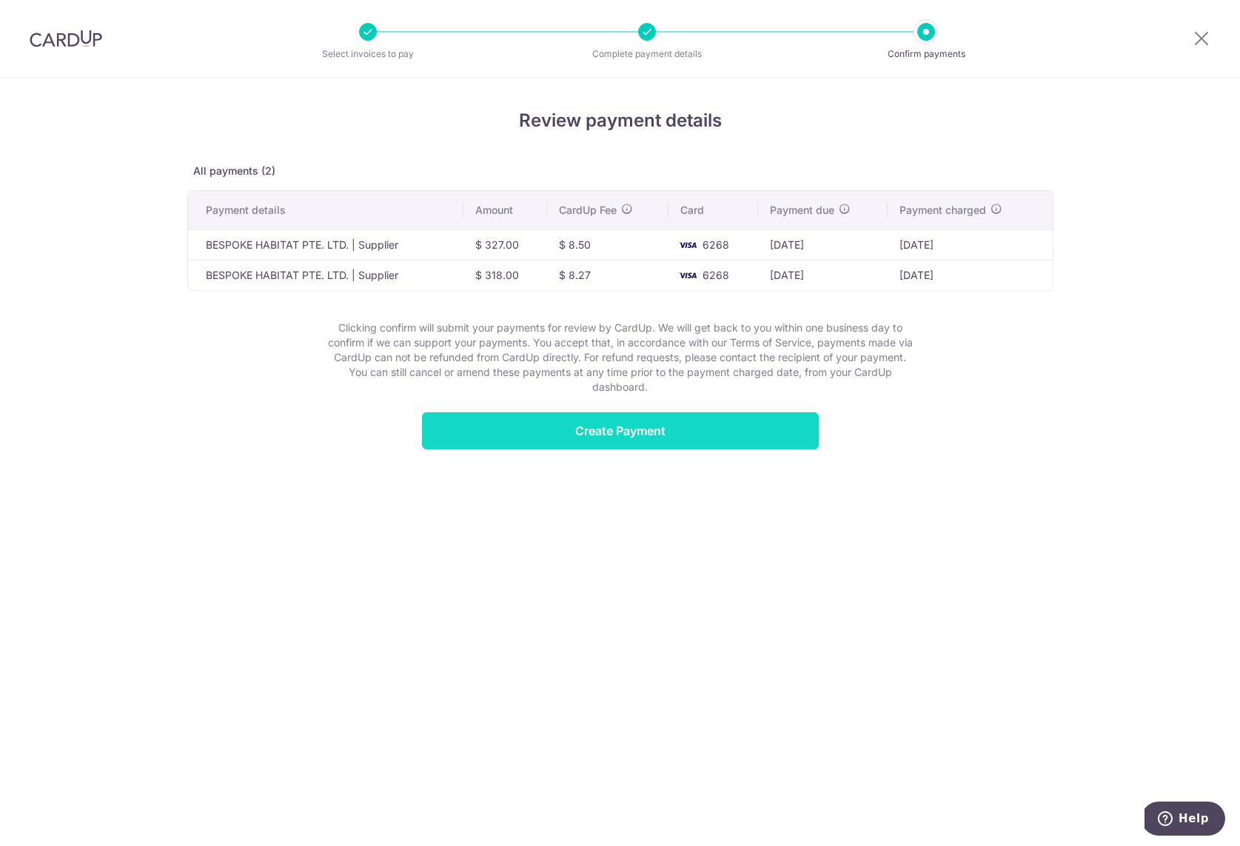
click at [527, 431] on input "Create Payment" at bounding box center [620, 430] width 397 height 37
click at [611, 435] on input "Create Payment" at bounding box center [620, 430] width 397 height 37
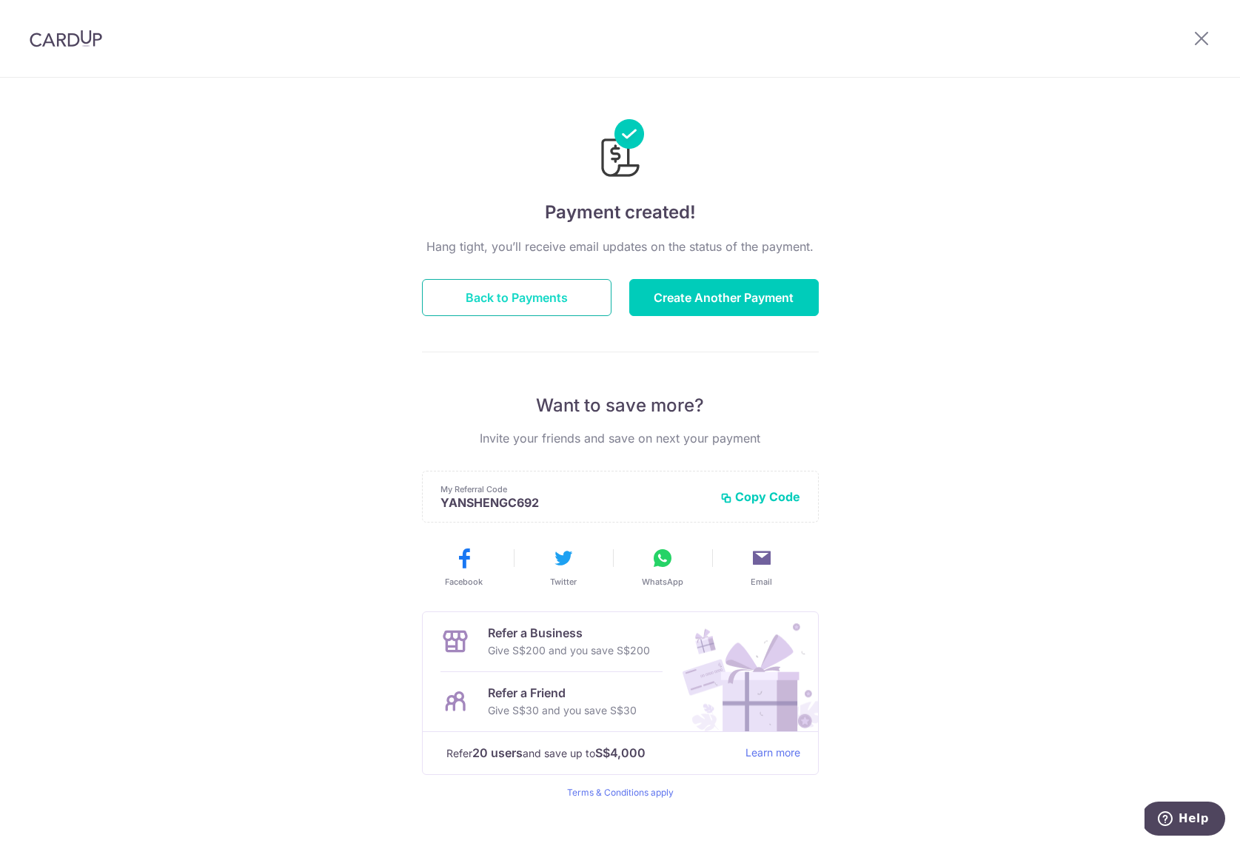
click at [556, 306] on button "Back to Payments" at bounding box center [516, 297] width 189 height 37
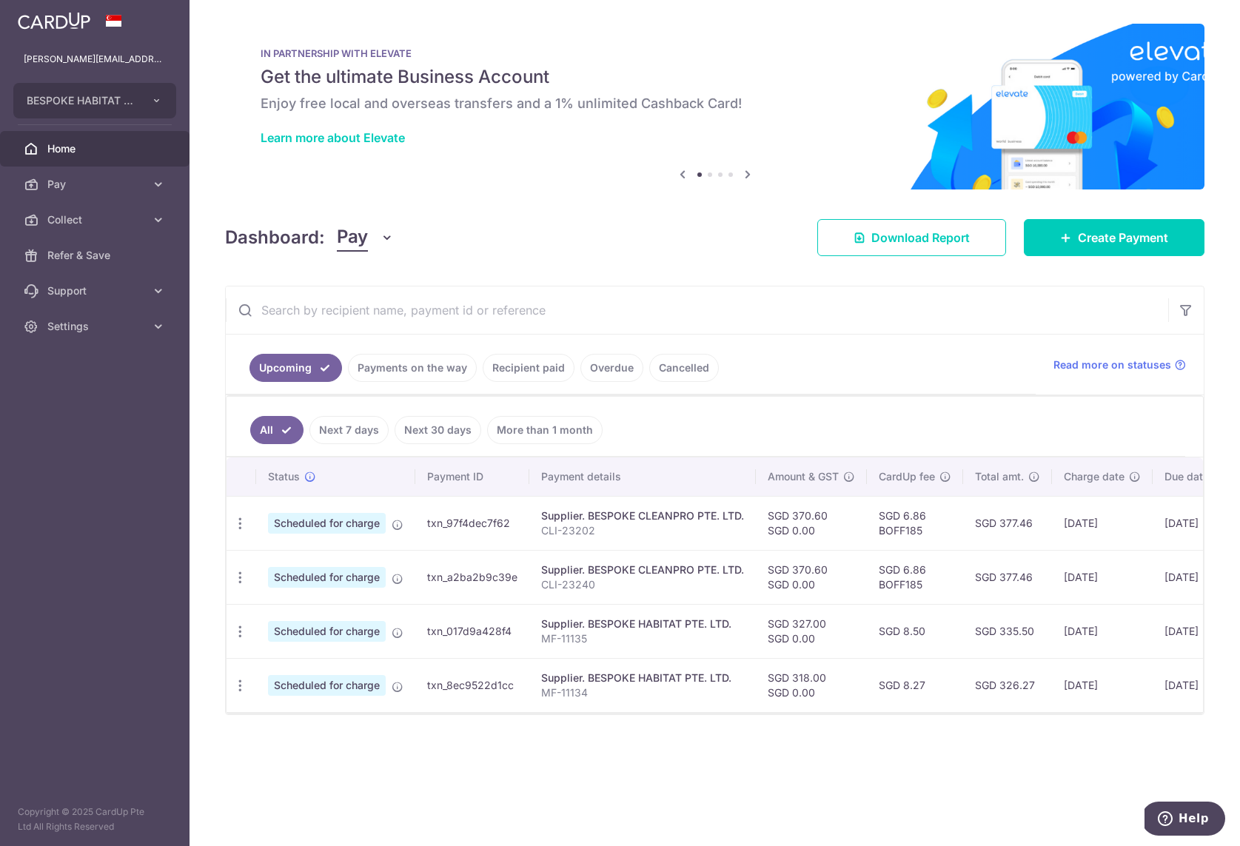
click at [899, 584] on td "SGD 6.86 BOFF185" at bounding box center [915, 577] width 96 height 54
copy td "BOFF185"
click at [244, 633] on icon "button" at bounding box center [240, 632] width 16 height 16
click at [274, 668] on span "Update payment" at bounding box center [319, 672] width 101 height 18
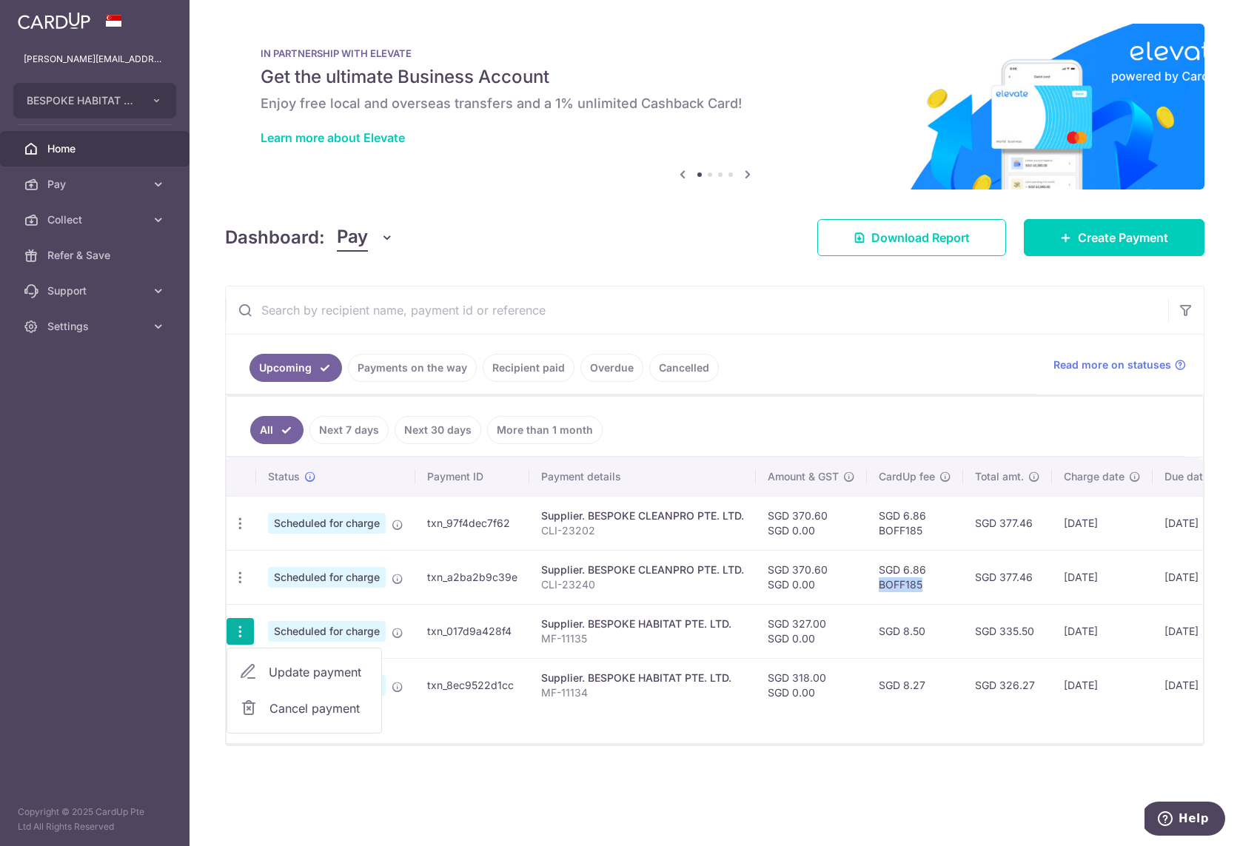
radio input "true"
type input "327.00"
type input "0.00"
type input "[DATE]"
type input "MF-11135"
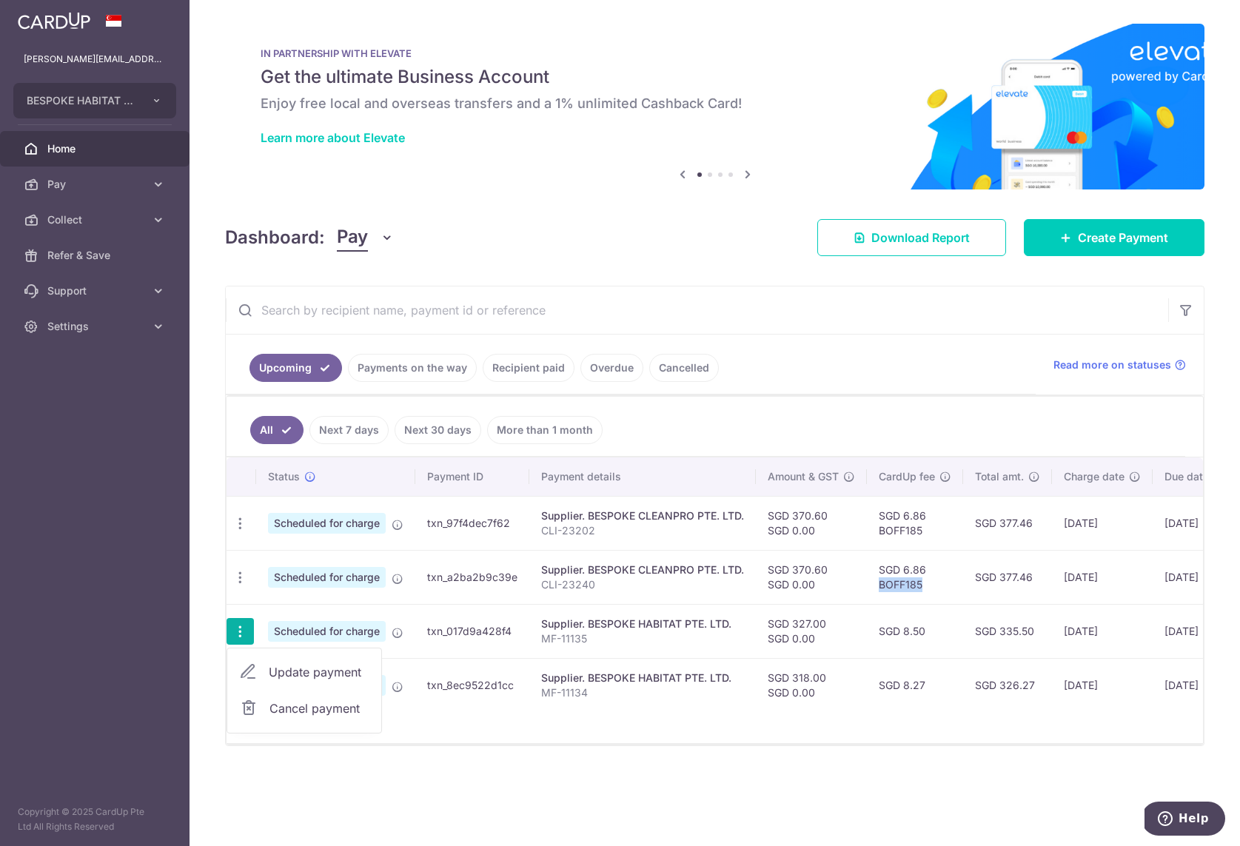
type input "MF11135"
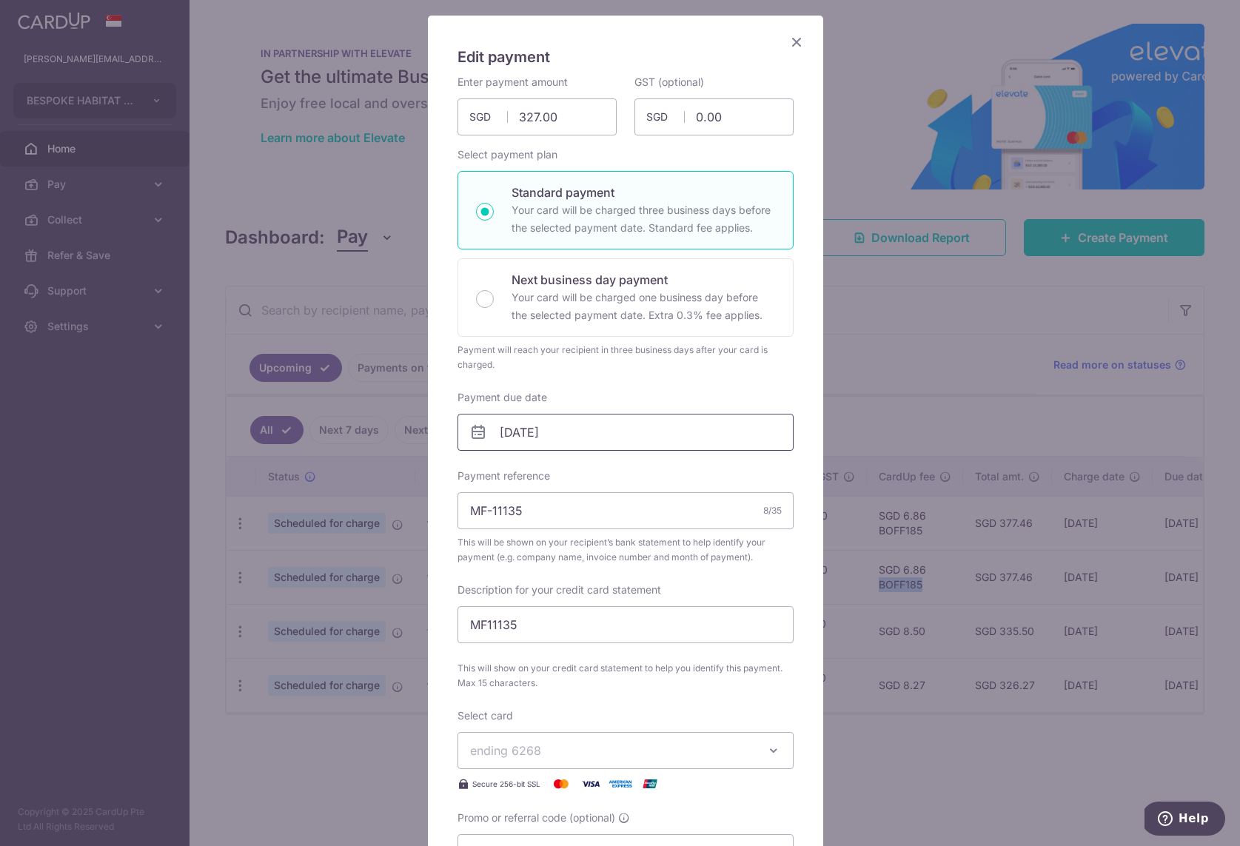
scroll to position [392, 0]
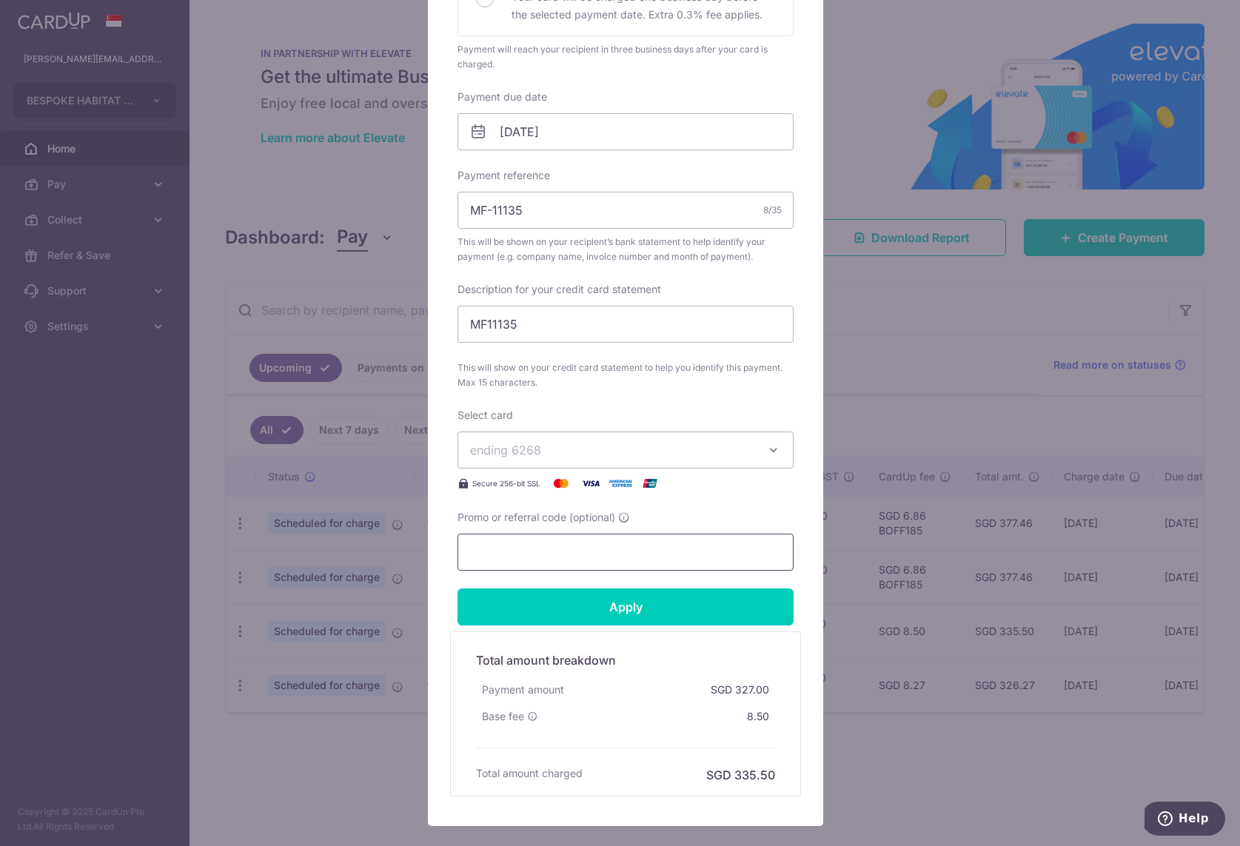
drag, startPoint x: 526, startPoint y: 547, endPoint x: 532, endPoint y: 556, distance: 10.7
click at [526, 547] on input "Promo or referral code (optional)" at bounding box center [625, 552] width 336 height 37
paste input "BOFF185"
type input "BOFF185"
click at [547, 599] on input "Apply" at bounding box center [625, 606] width 336 height 37
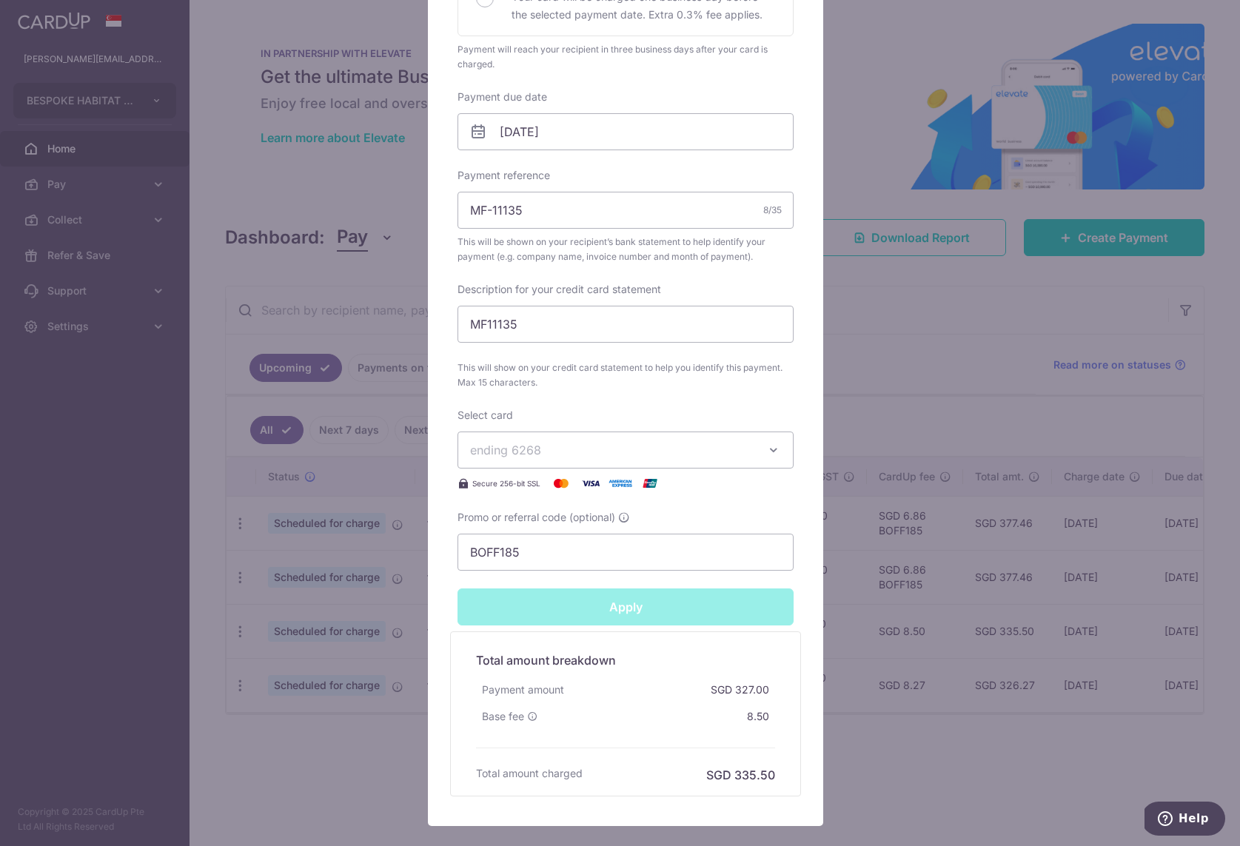
type input "Successfully Applied"
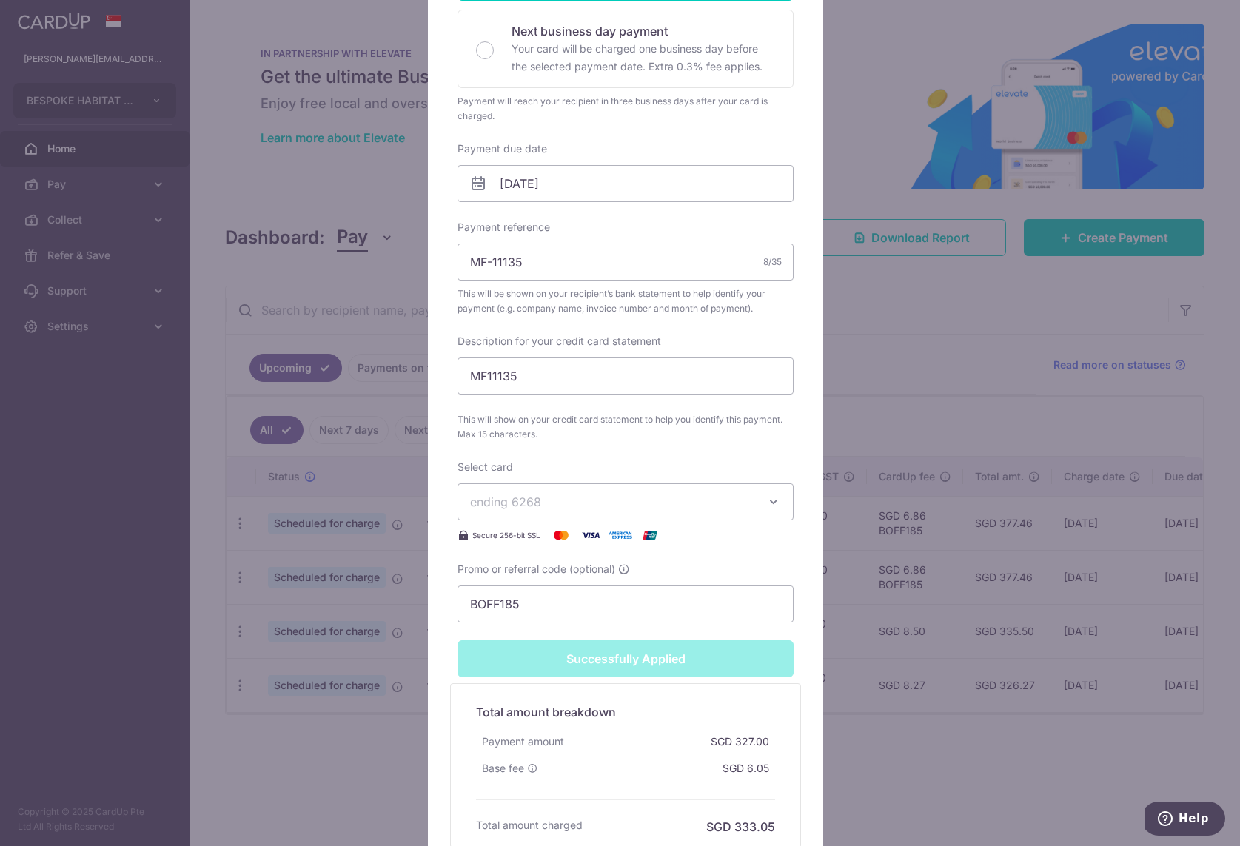
scroll to position [444, 0]
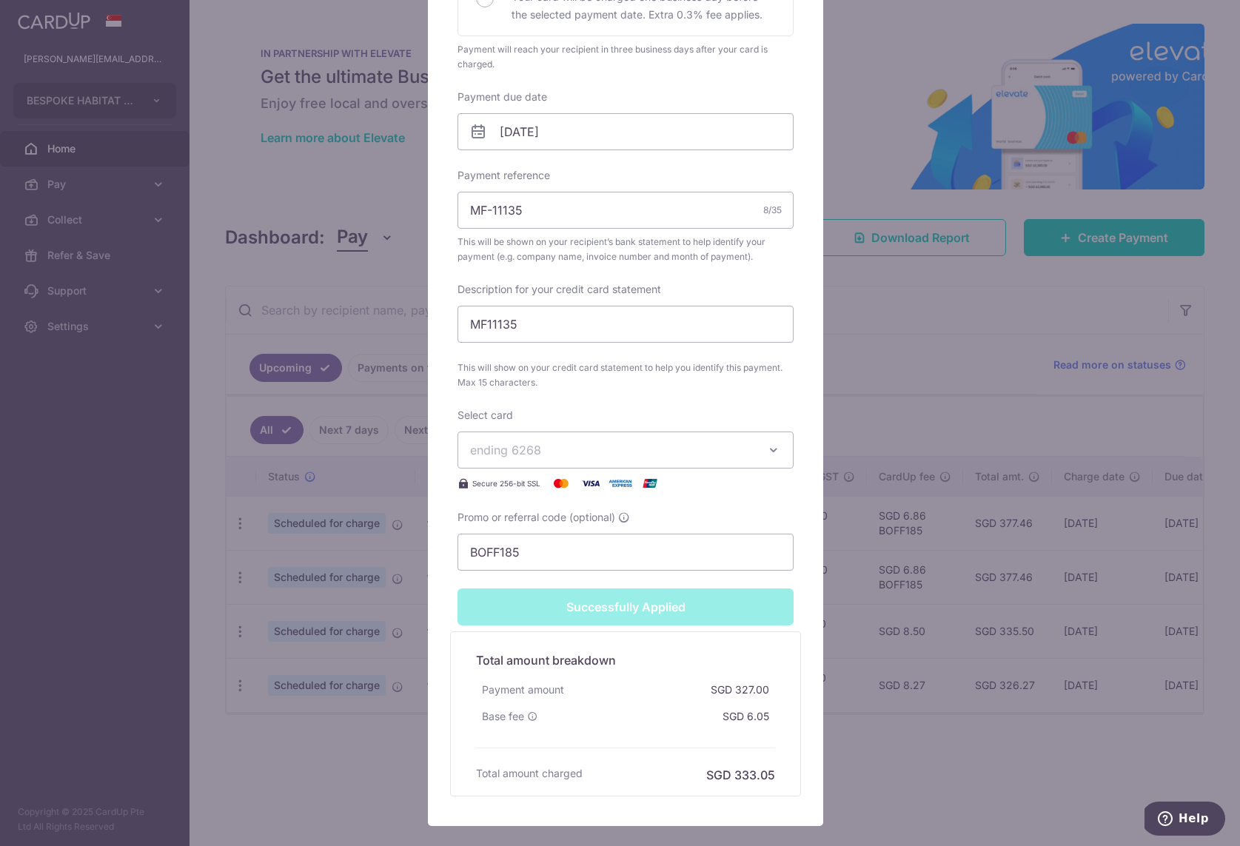
click at [998, 754] on div "Edit payment By clicking apply, you will make changes to all payments to BESPOK…" at bounding box center [620, 423] width 1240 height 846
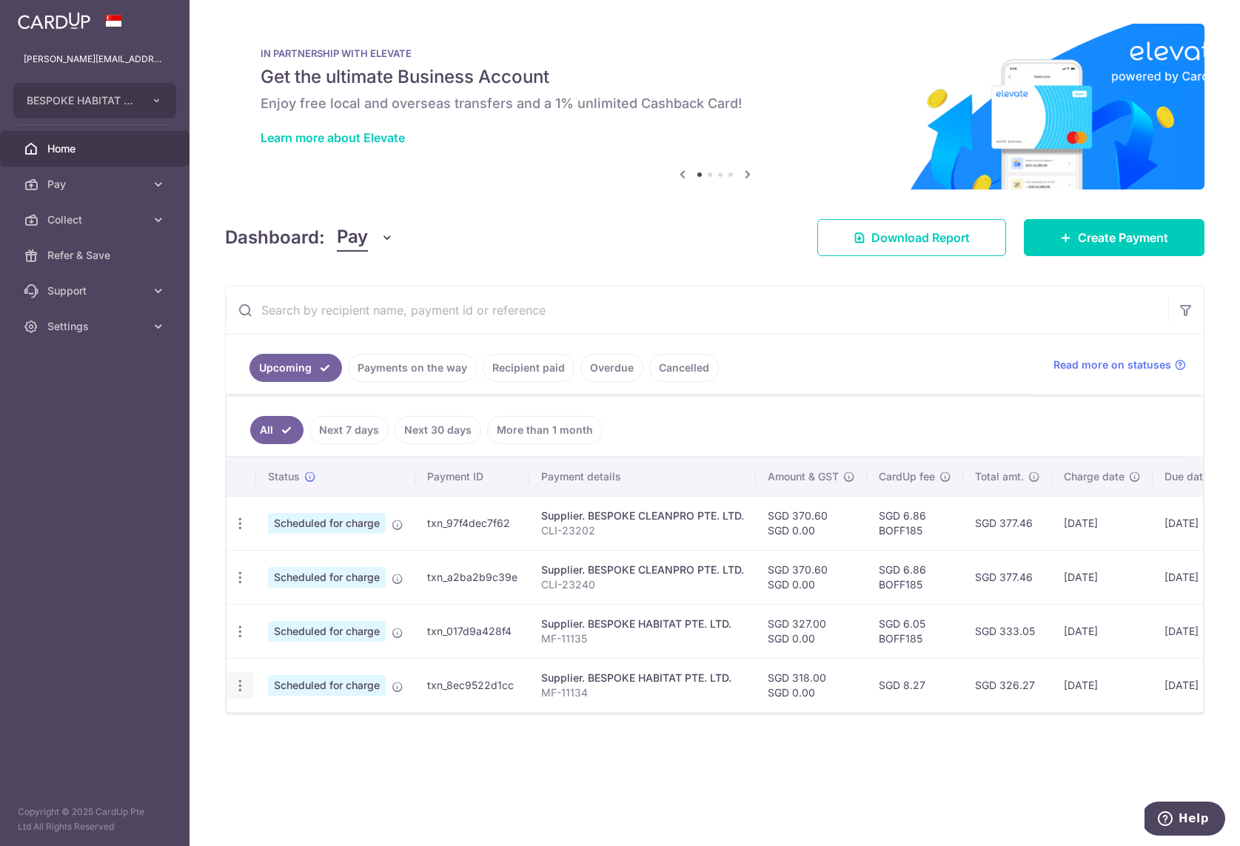
click at [233, 693] on div "Update payment Cancel payment" at bounding box center [239, 685] width 27 height 27
click at [235, 688] on icon "button" at bounding box center [240, 686] width 16 height 16
click at [278, 717] on span "Update payment" at bounding box center [319, 726] width 101 height 18
radio input "true"
type input "318.00"
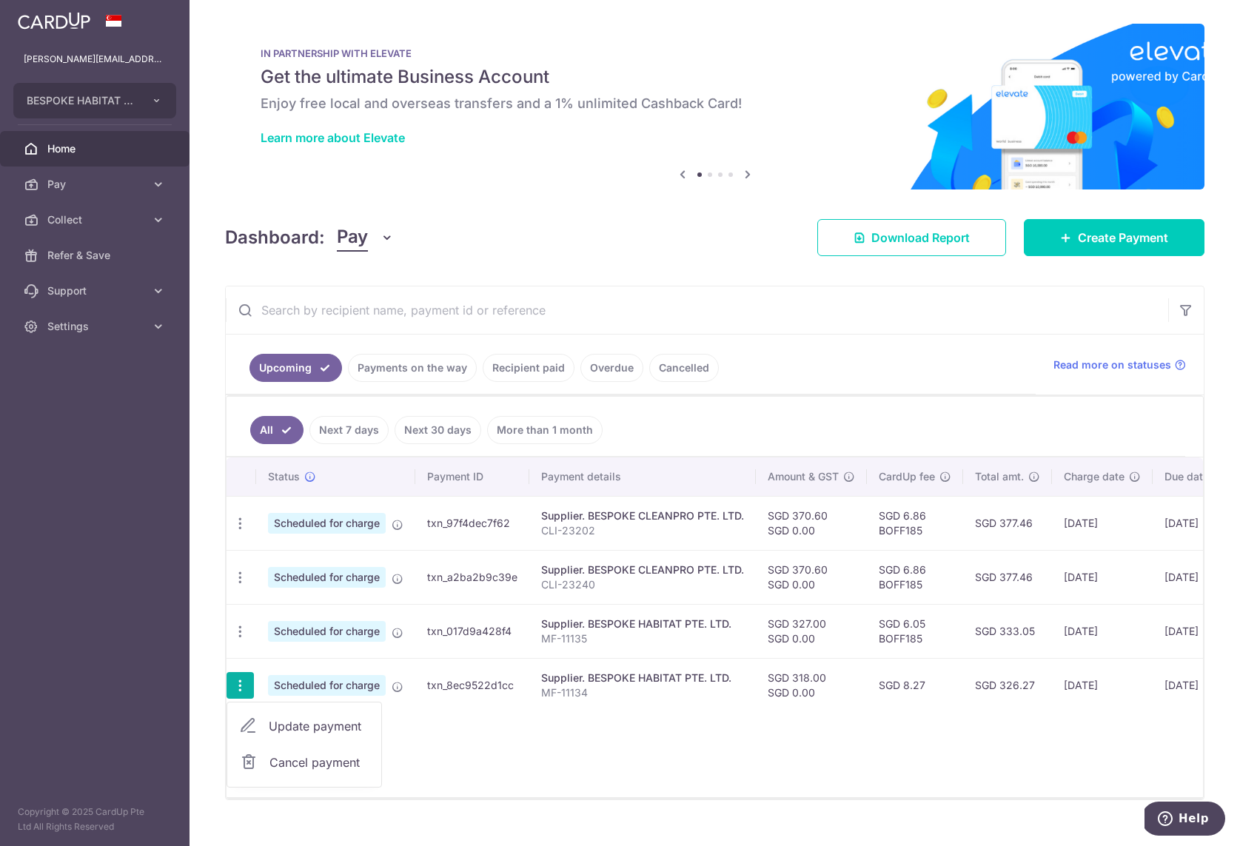
type input "0.00"
type input "[DATE]"
type input "MF-11134"
type input "MF11134"
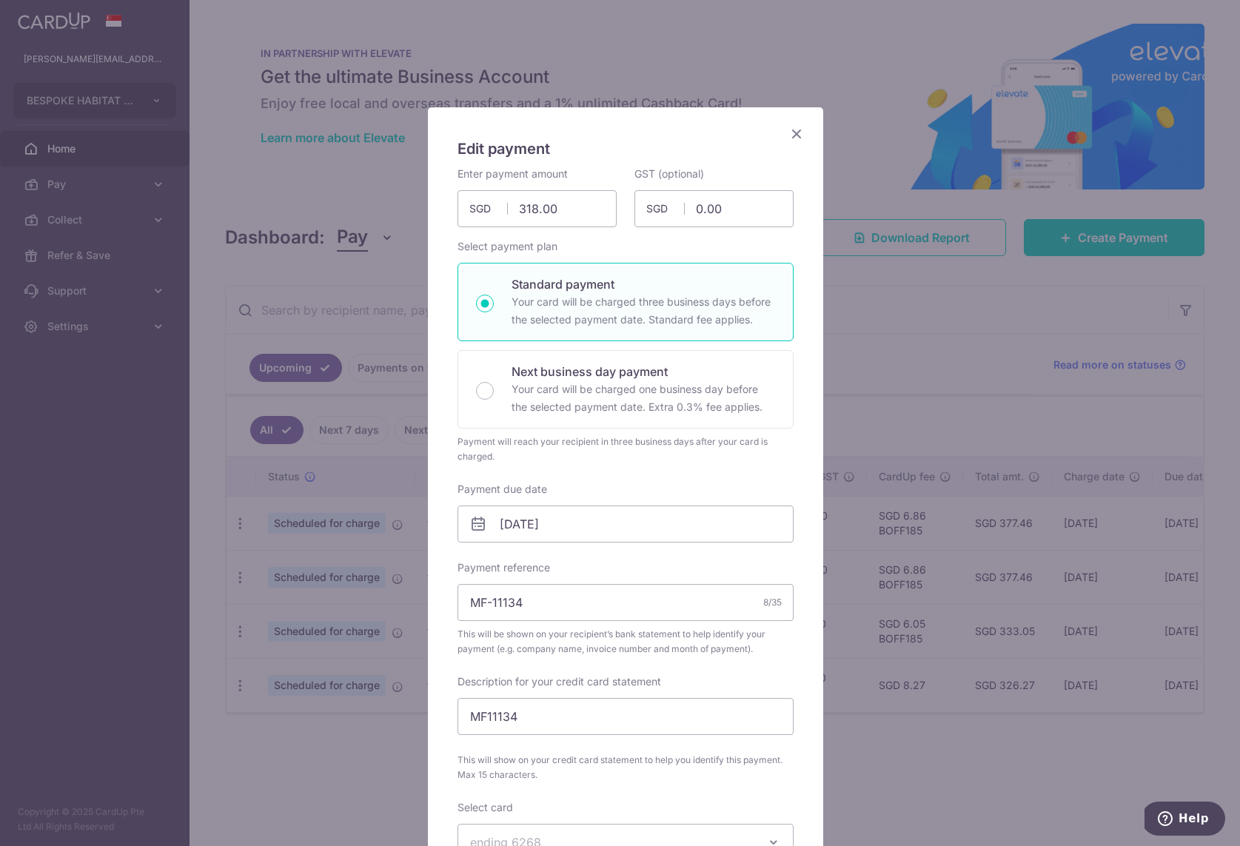
scroll to position [480, 0]
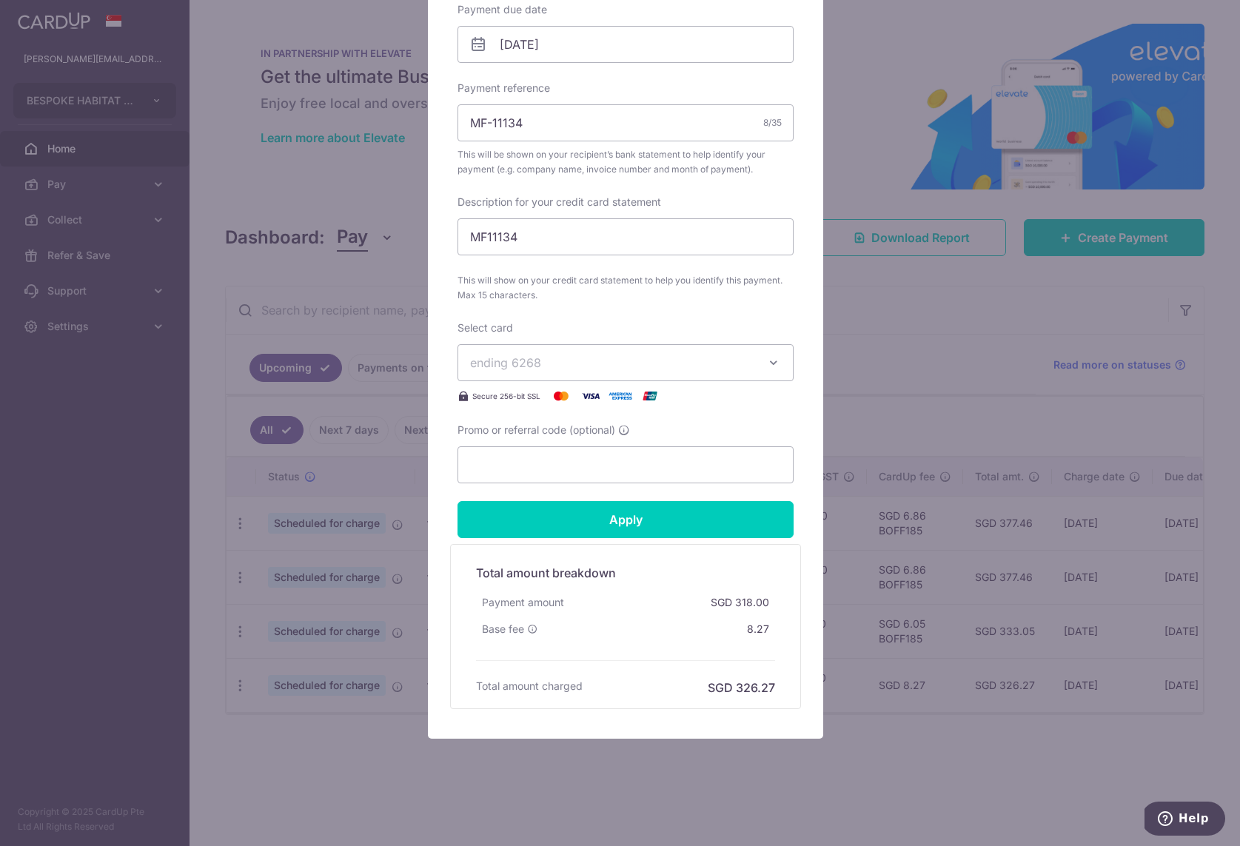
click at [539, 438] on div "Promo or referral code (optional)" at bounding box center [625, 453] width 336 height 61
click at [536, 463] on input "Promo or referral code (optional)" at bounding box center [625, 464] width 336 height 37
paste input "BOFF185"
type input "BOFF185"
click at [534, 513] on input "Apply" at bounding box center [625, 519] width 336 height 37
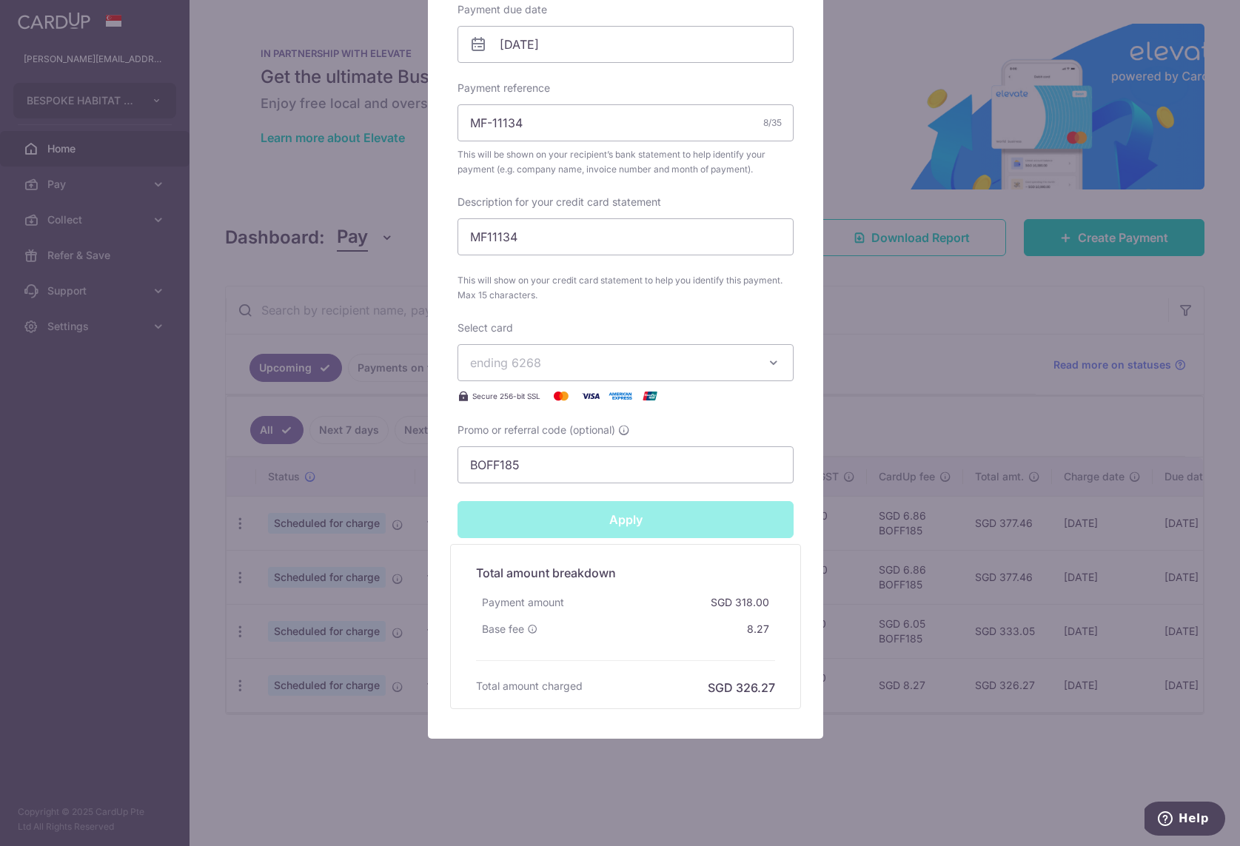
type input "Successfully Applied"
click at [927, 751] on div "Edit payment By clicking apply, you will make changes to all payments to BESPOK…" at bounding box center [620, 423] width 1240 height 846
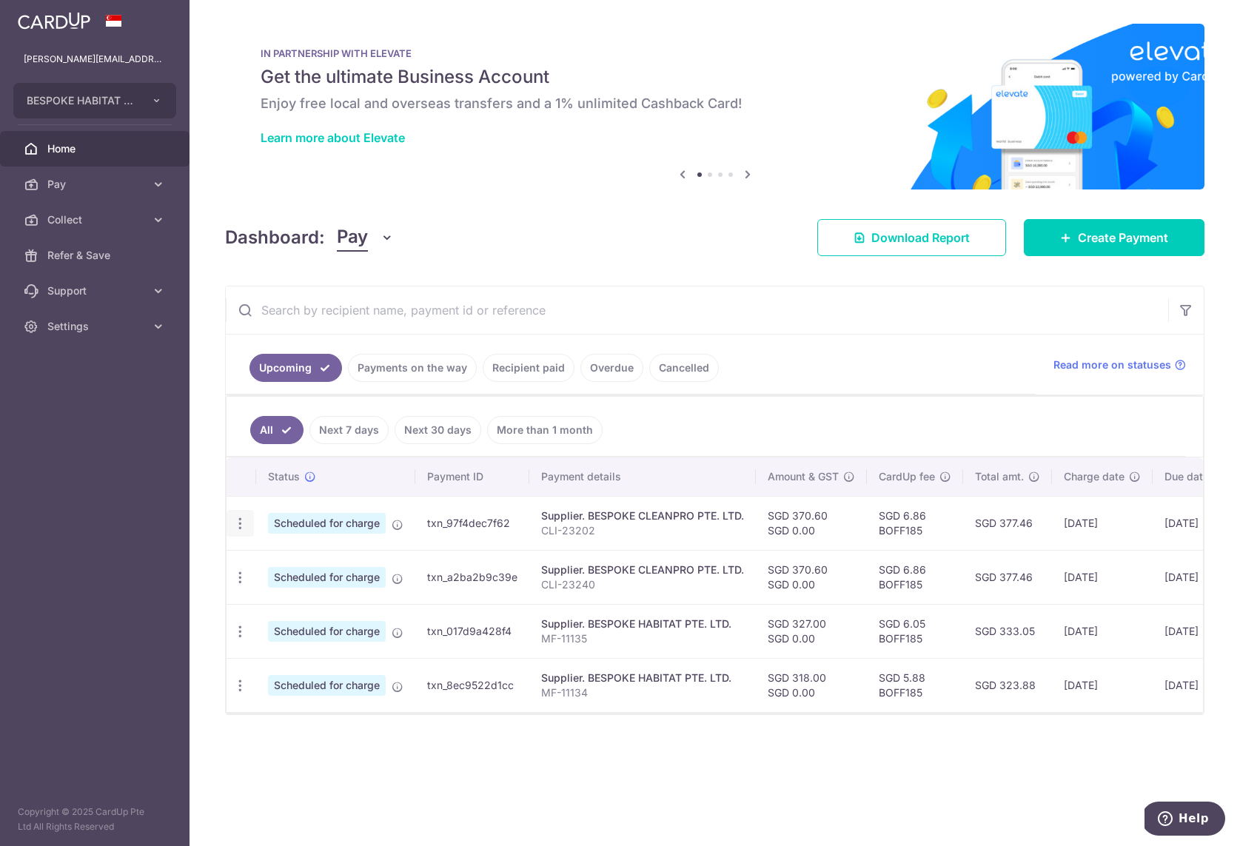
click at [243, 522] on icon "button" at bounding box center [240, 524] width 16 height 16
click at [279, 559] on span "Update payment" at bounding box center [319, 564] width 101 height 18
radio input "true"
type input "370.60"
type input "0.00"
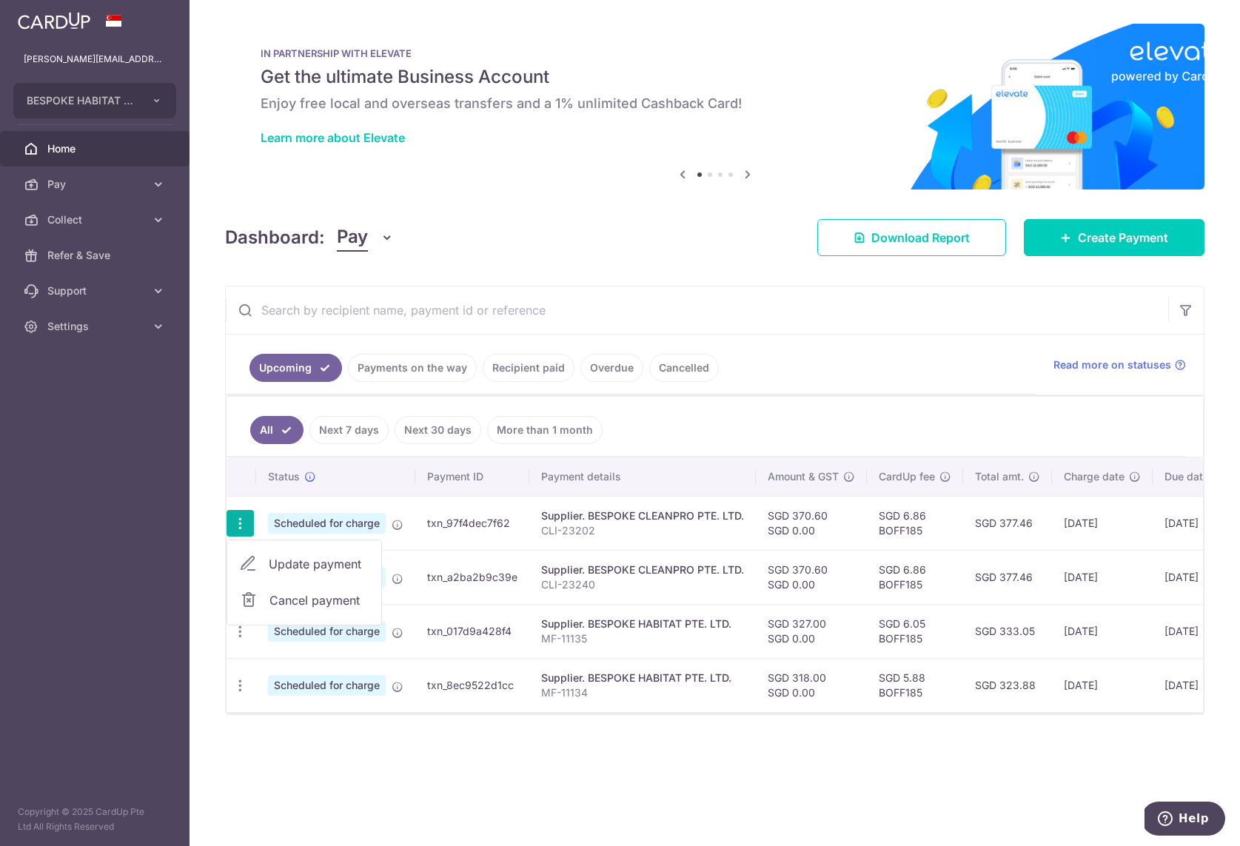
type input "[DATE]"
type input "CLI-23202"
type input "CLI23202"
type input "BOFF185"
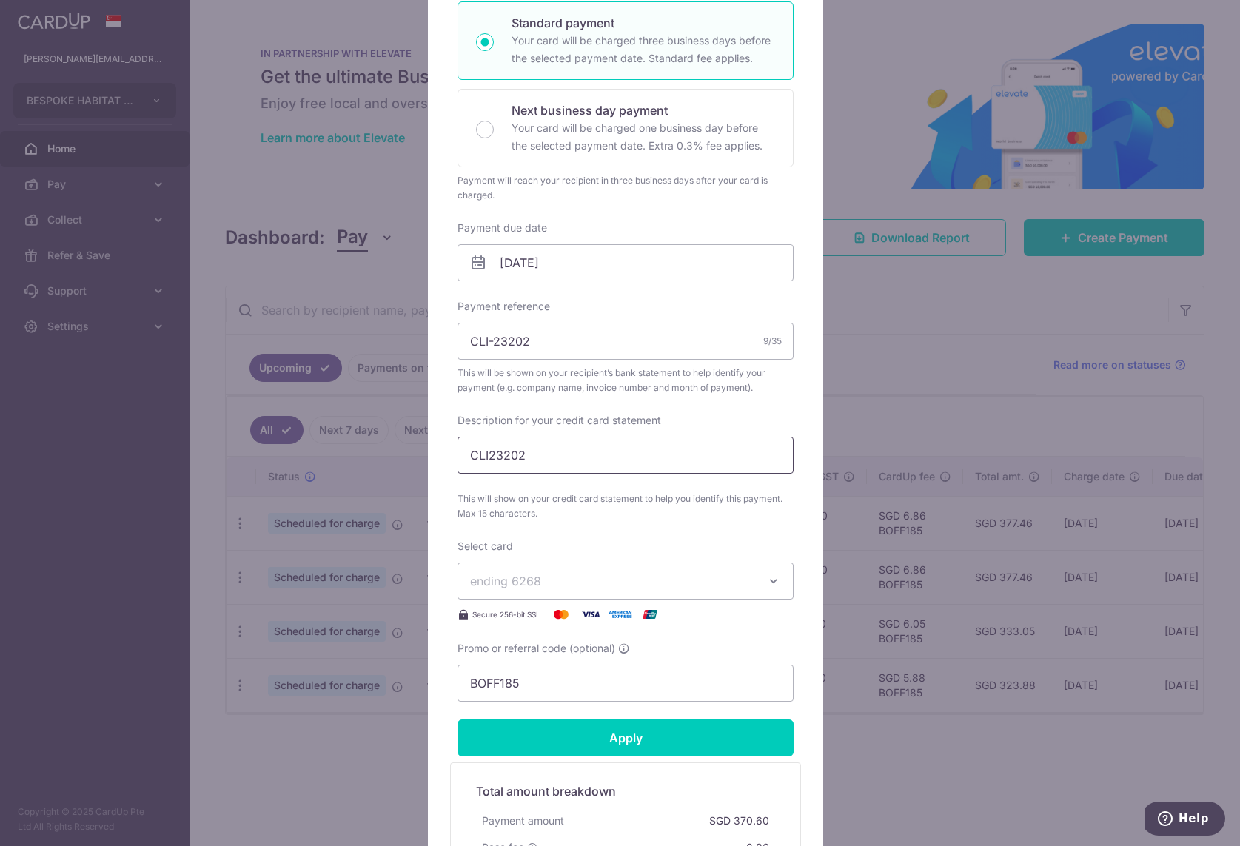
scroll to position [263, 0]
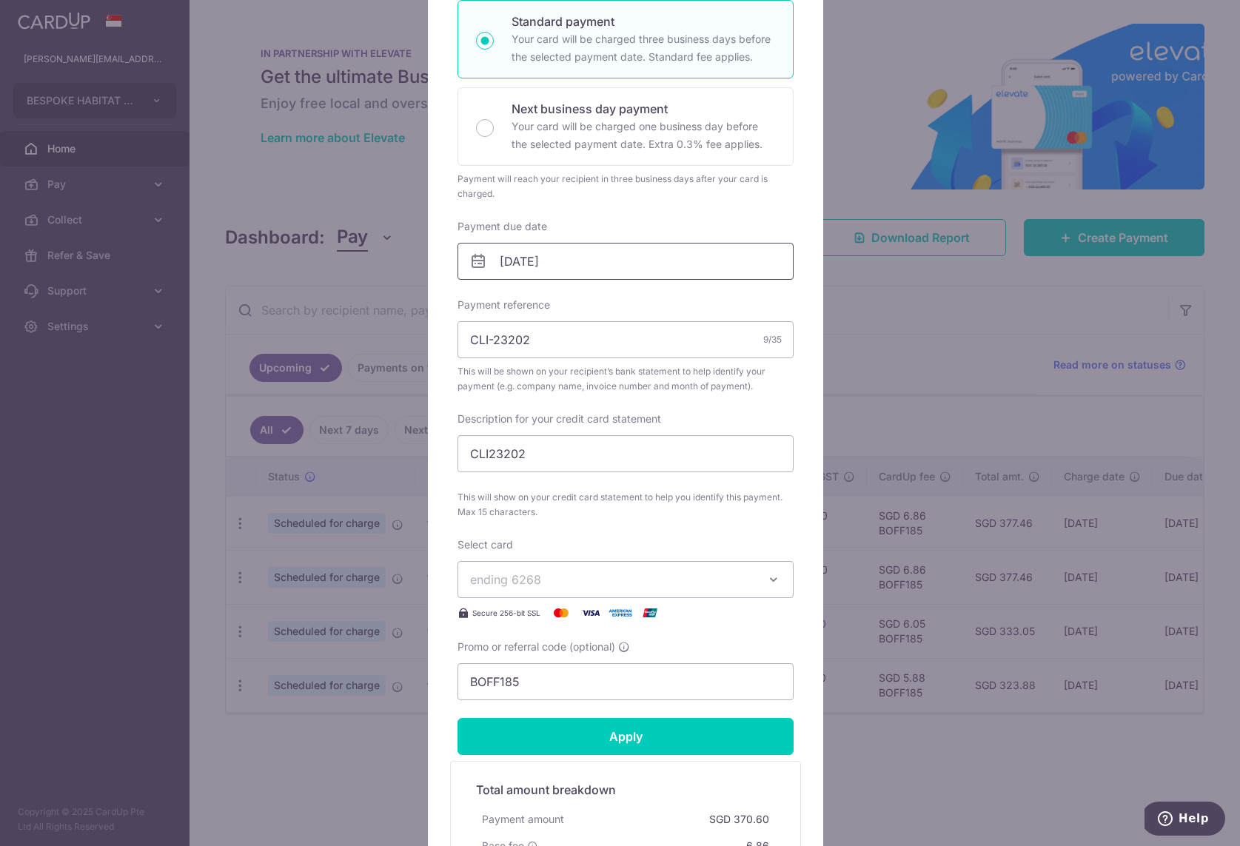
click at [569, 265] on input "[DATE]" at bounding box center [625, 261] width 336 height 37
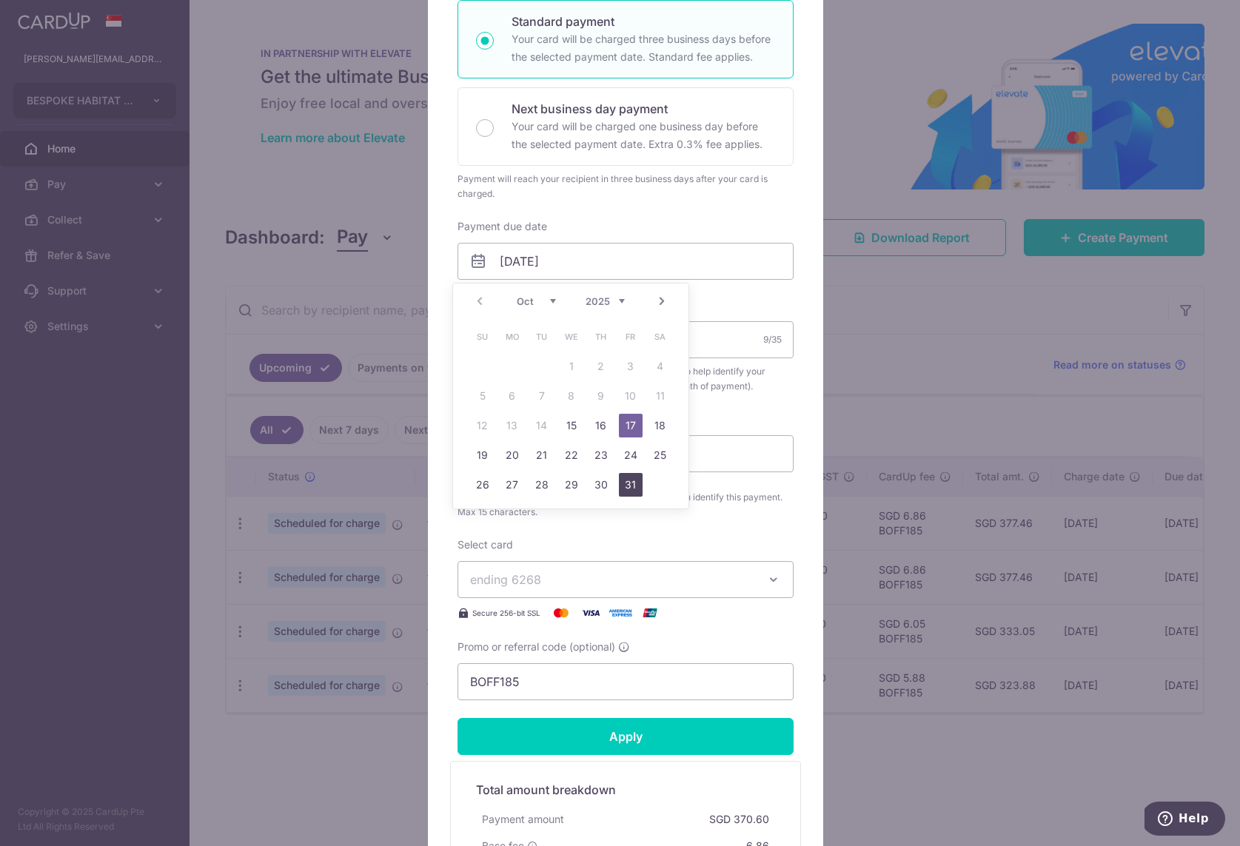
click at [636, 477] on link "31" at bounding box center [631, 485] width 24 height 24
type input "[DATE]"
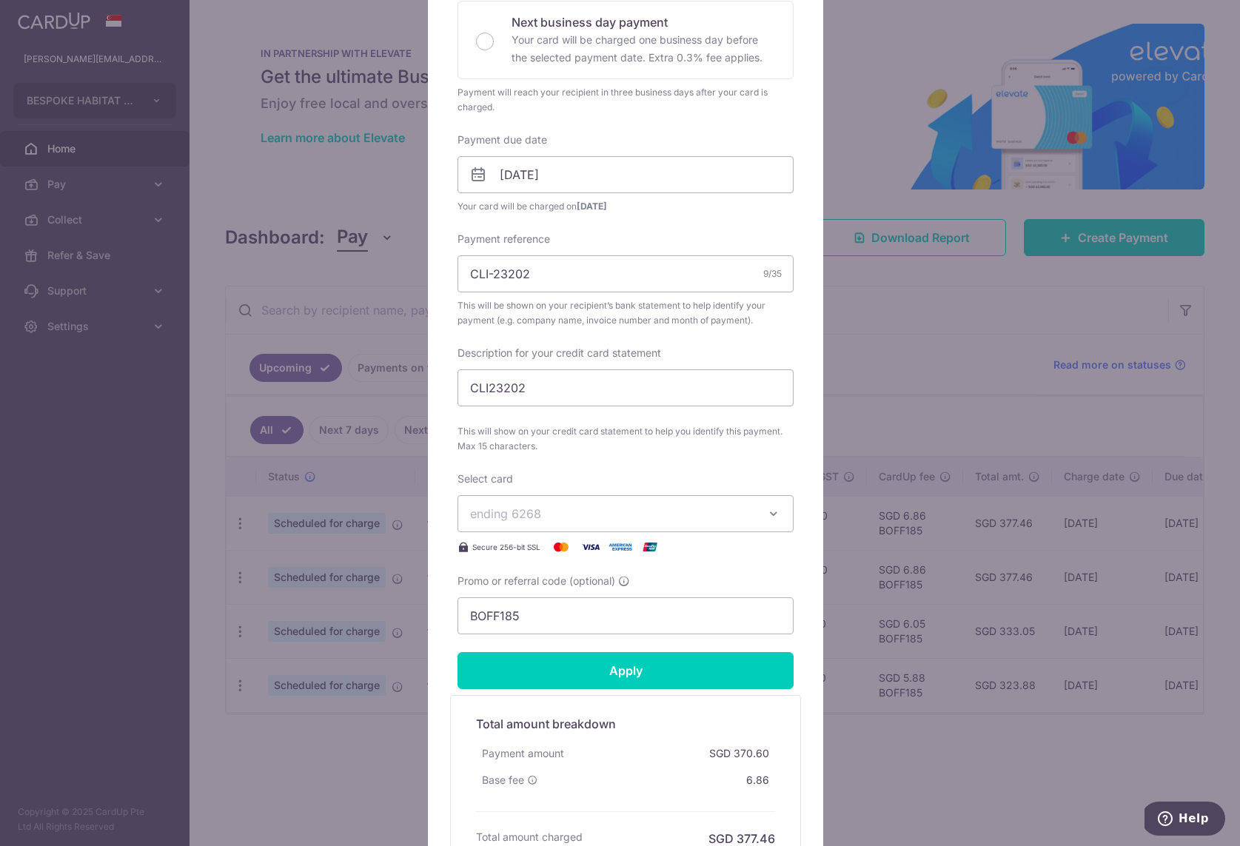
scroll to position [500, 0]
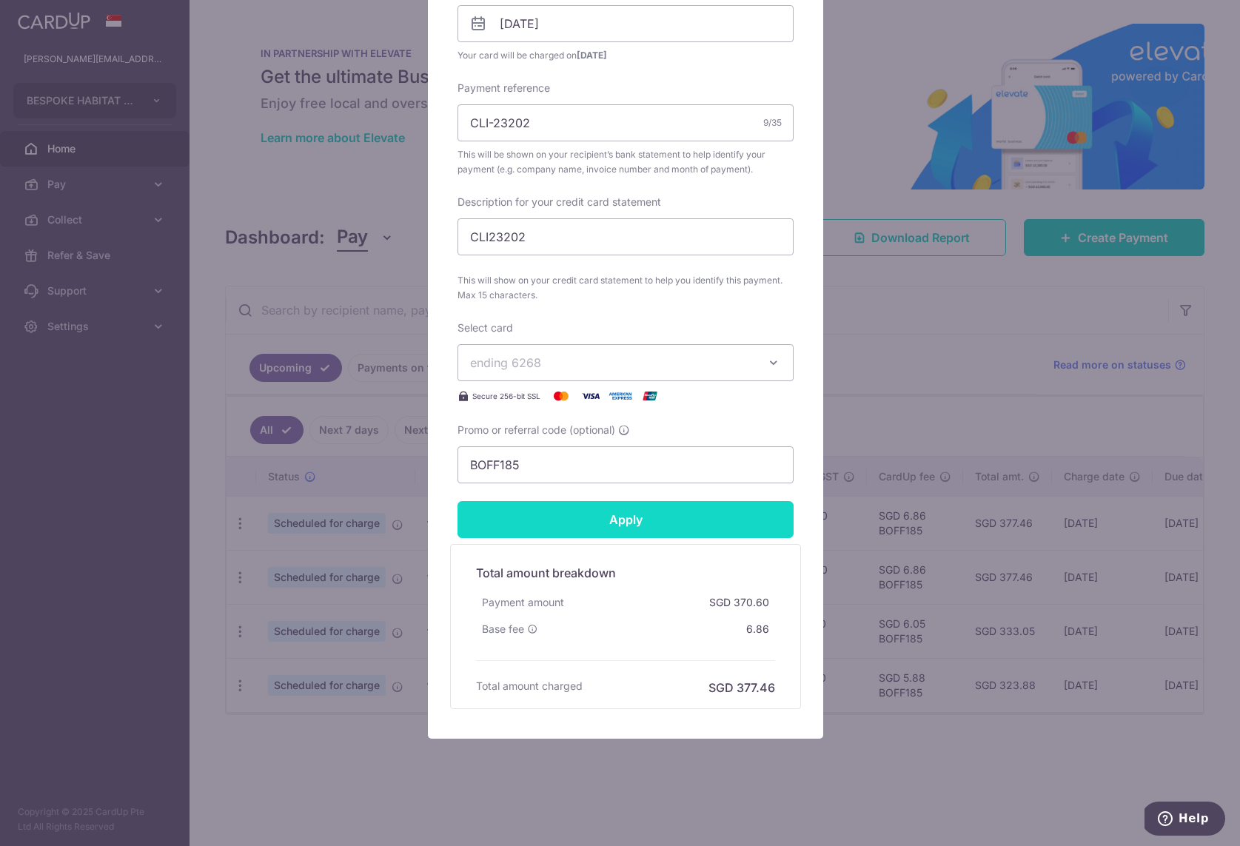
click at [579, 522] on input "Apply" at bounding box center [625, 519] width 336 height 37
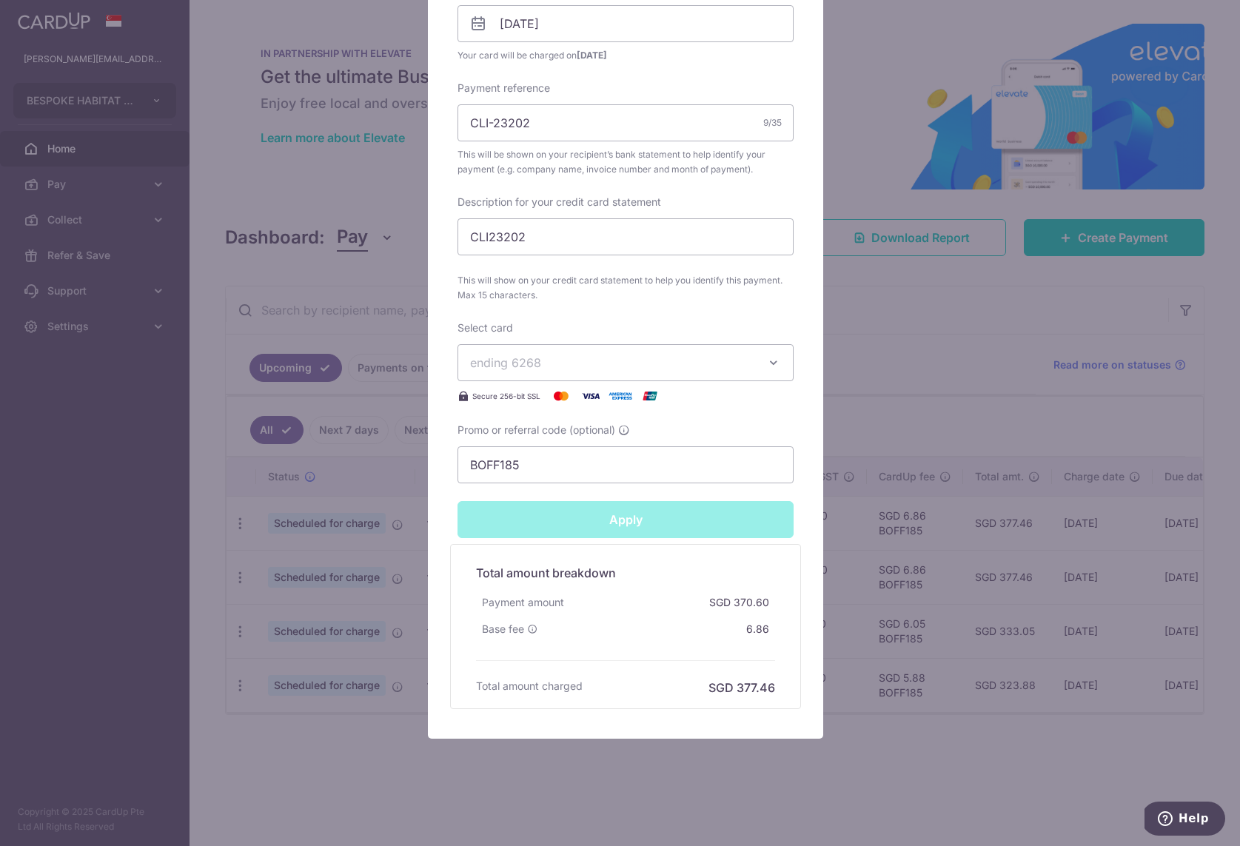
type input "Successfully Applied"
click at [933, 347] on div "Edit payment By clicking apply, you will make changes to all payments to BESPOK…" at bounding box center [620, 423] width 1240 height 846
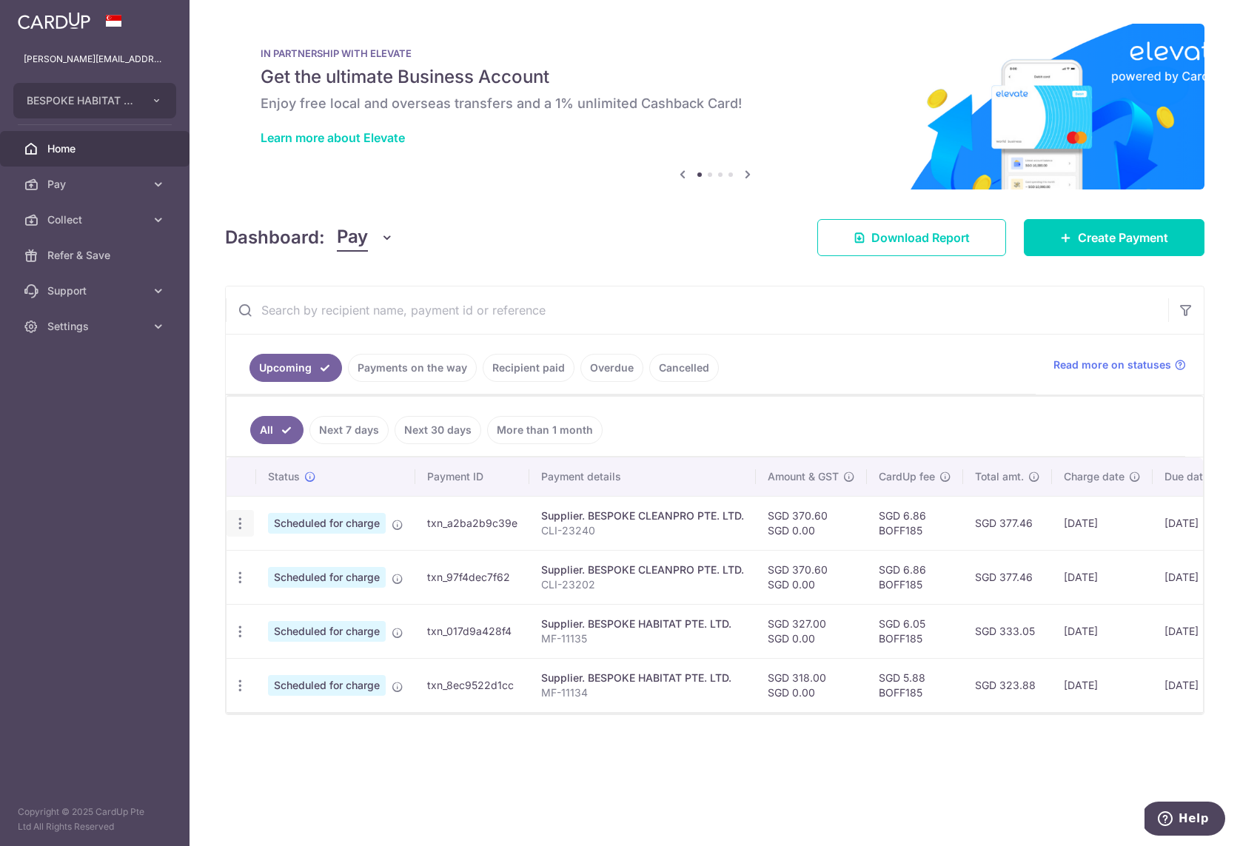
click at [237, 531] on div "Update payment Cancel payment" at bounding box center [239, 523] width 27 height 27
click at [238, 519] on icon "button" at bounding box center [240, 524] width 16 height 16
click at [281, 565] on span "Update payment" at bounding box center [319, 564] width 101 height 18
radio input "true"
type input "370.60"
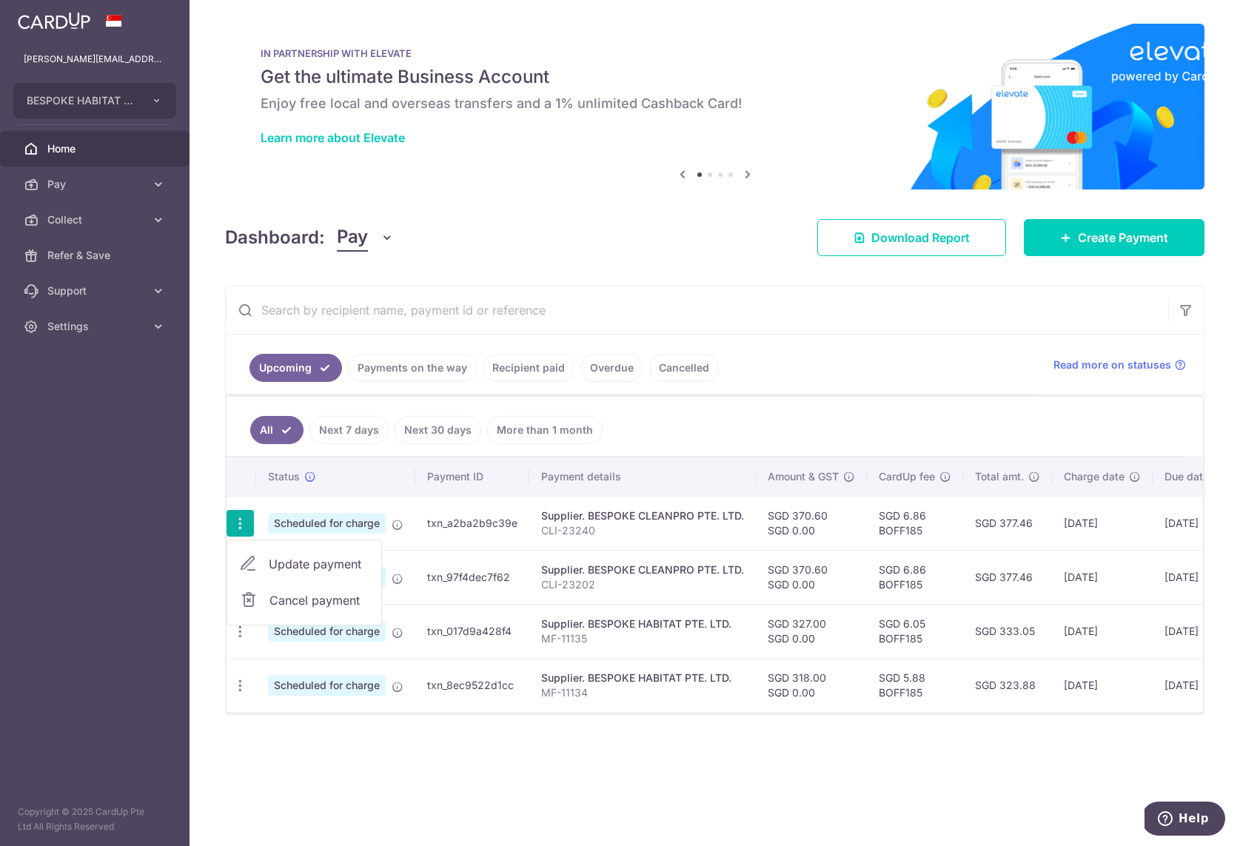
type input "0.00"
type input "17/10/2025"
type input "CLI-23240"
type input "CLI23240"
type input "BOFF185"
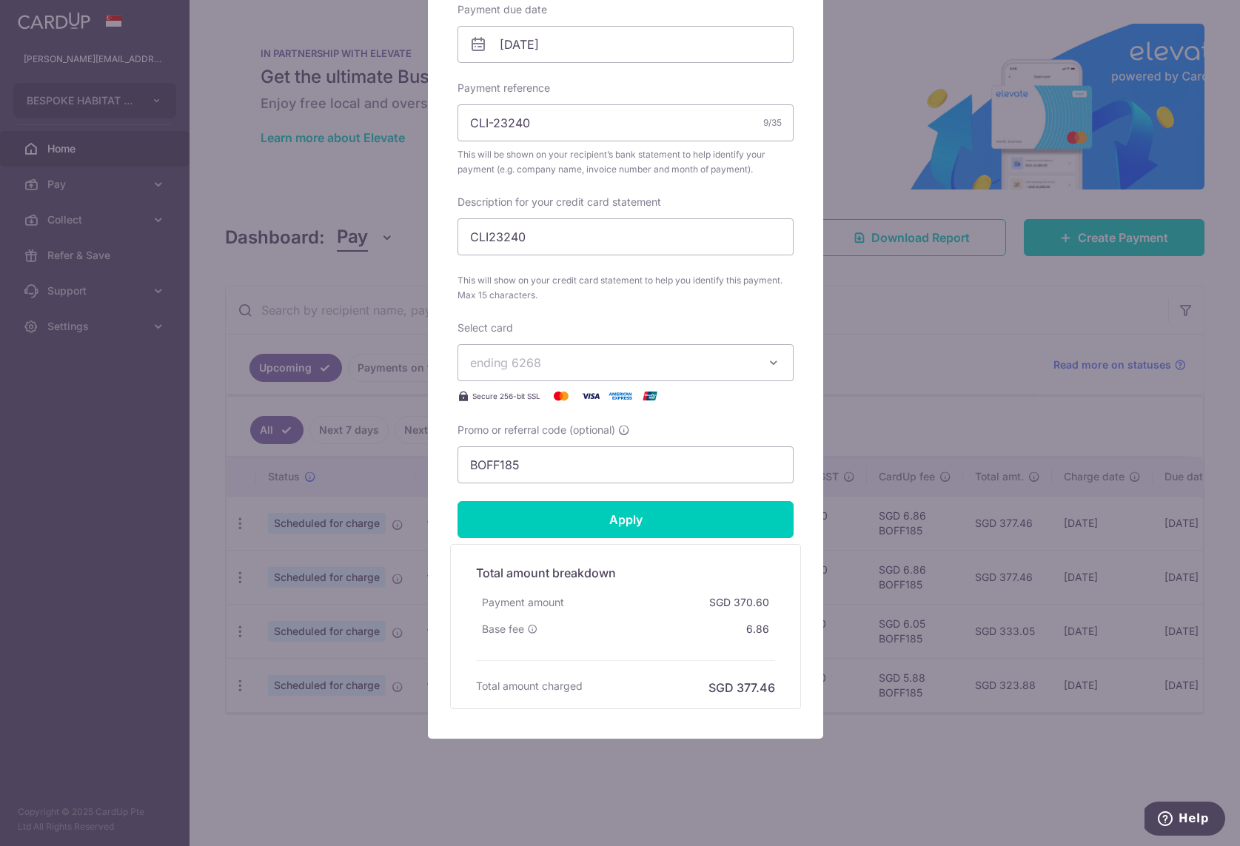
scroll to position [186, 0]
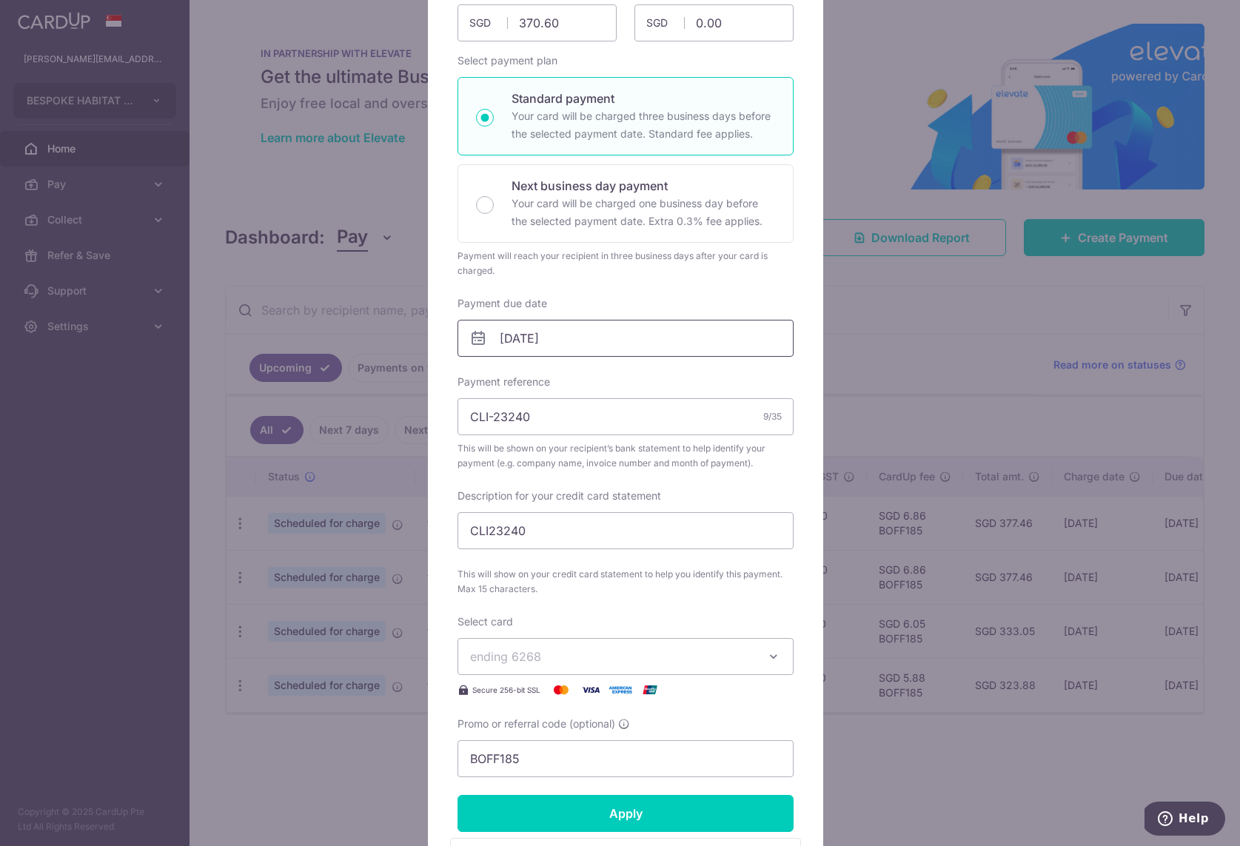
click at [537, 346] on input "17/10/2025" at bounding box center [625, 338] width 336 height 37
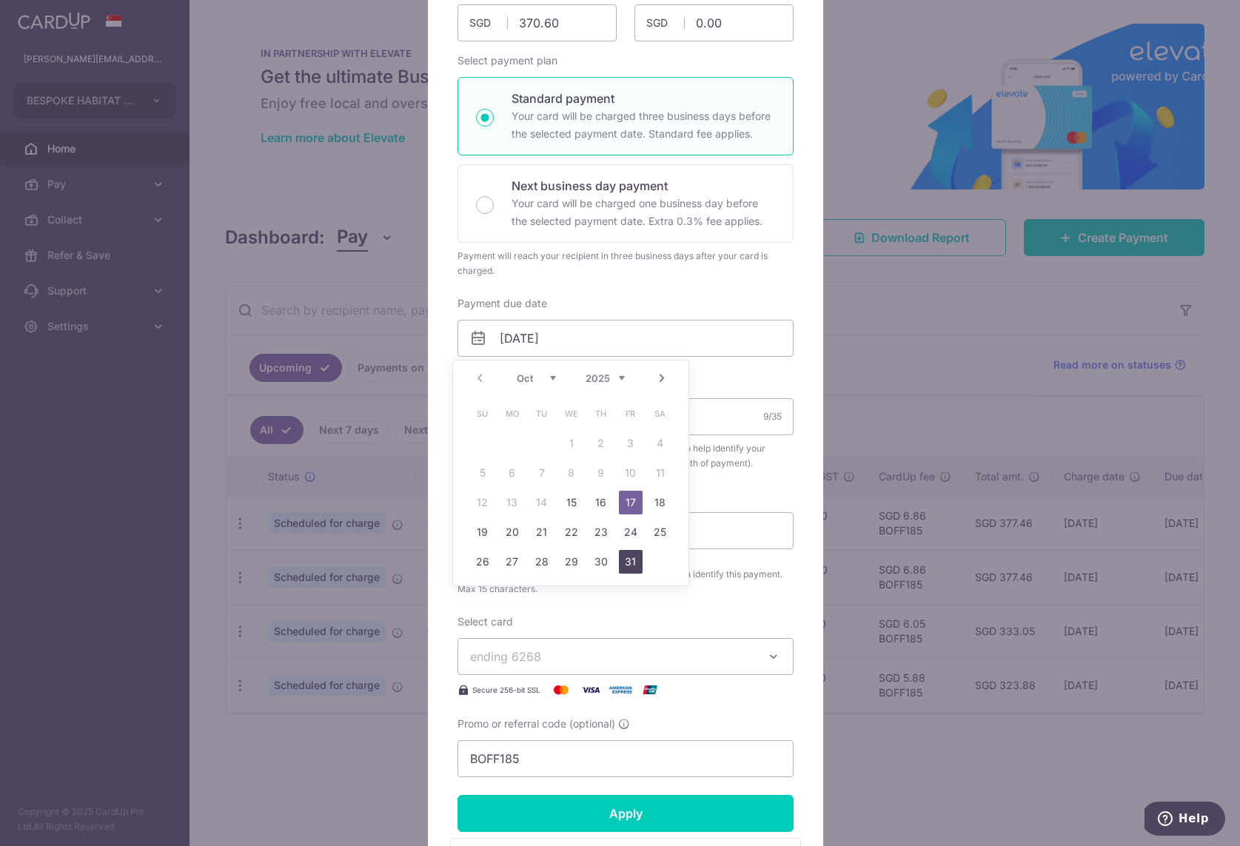
click at [625, 559] on link "31" at bounding box center [631, 562] width 24 height 24
type input "[DATE]"
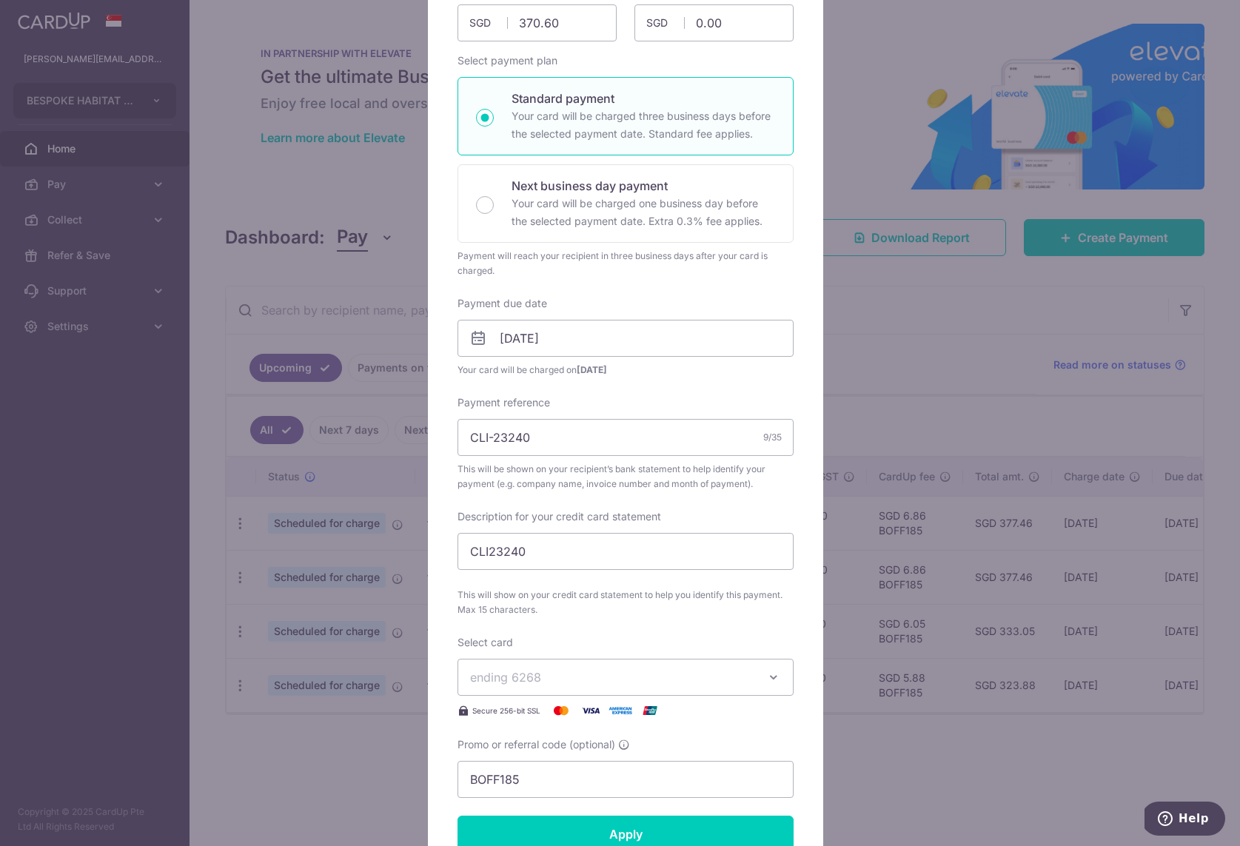
scroll to position [500, 0]
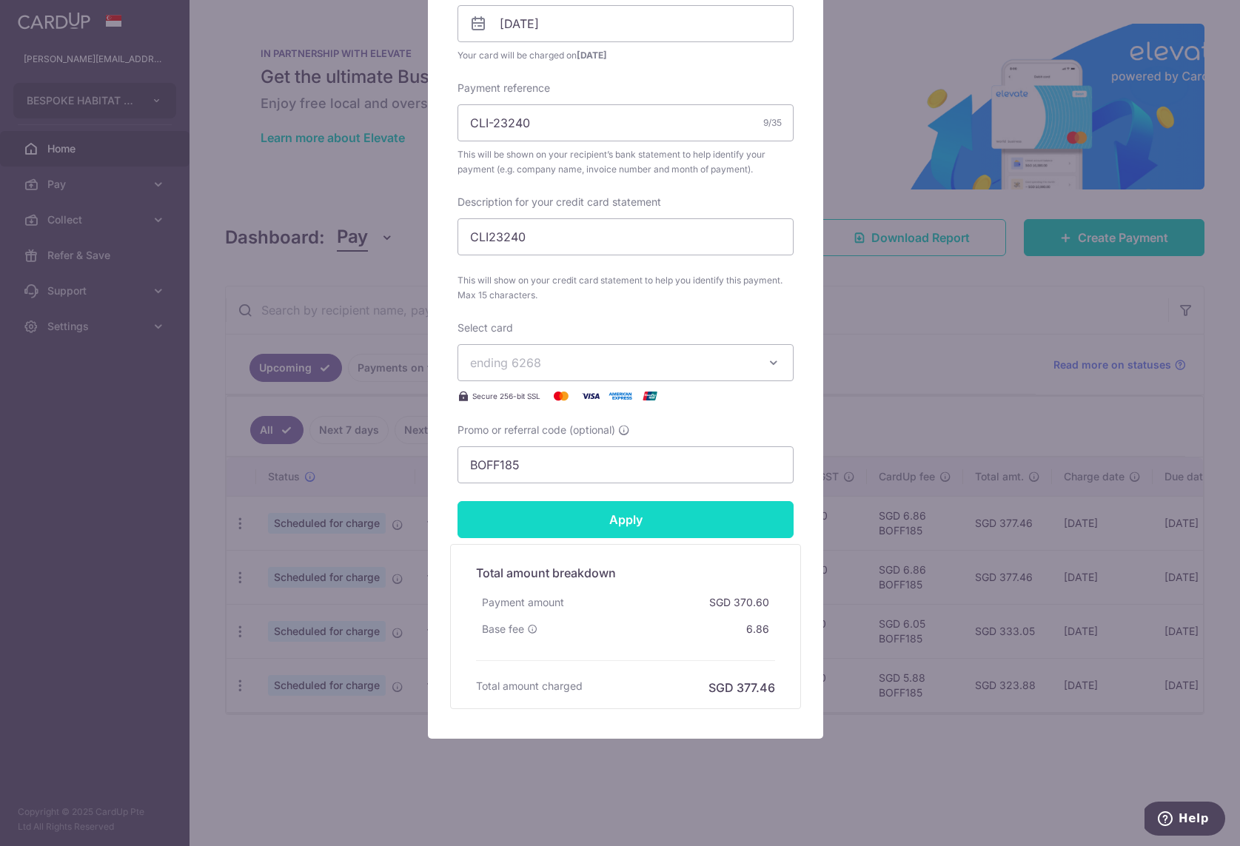
click at [610, 517] on input "Apply" at bounding box center [625, 519] width 336 height 37
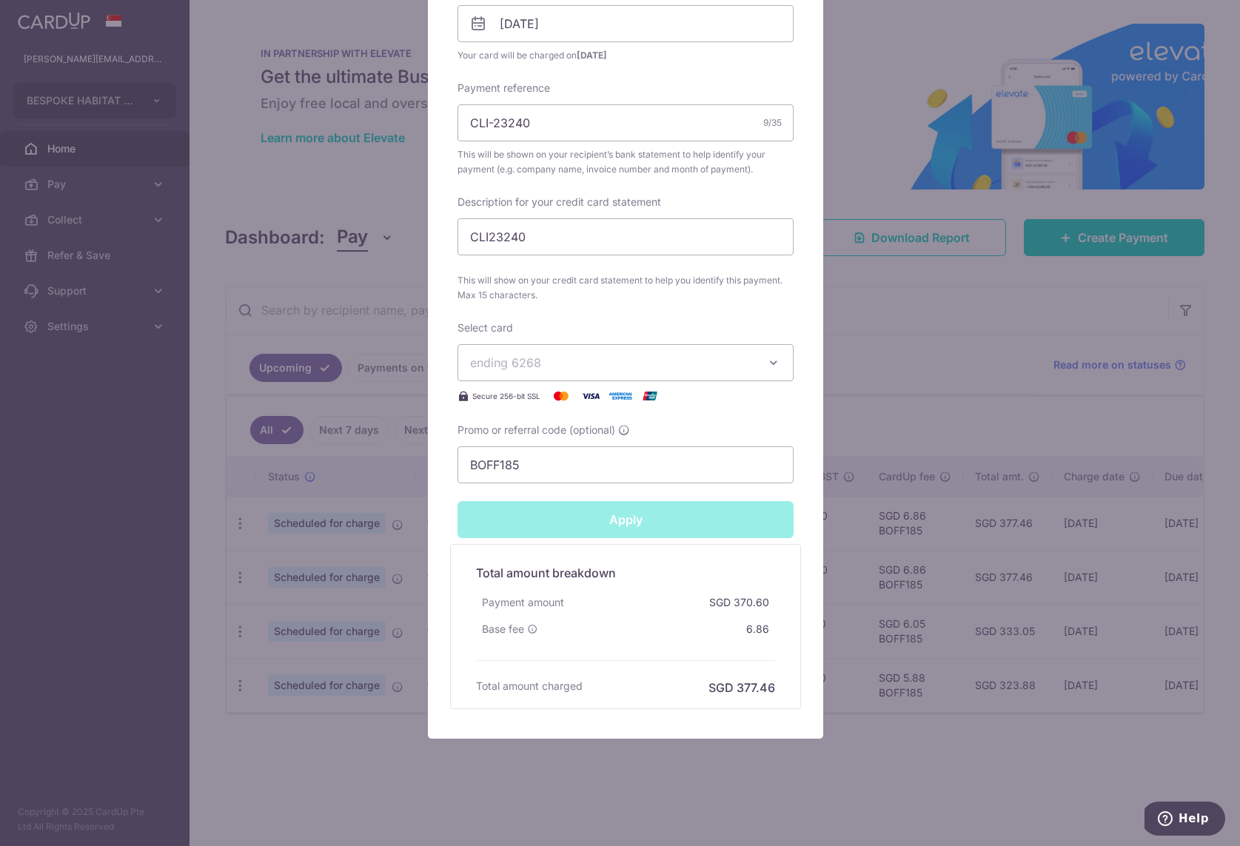
type input "Successfully Applied"
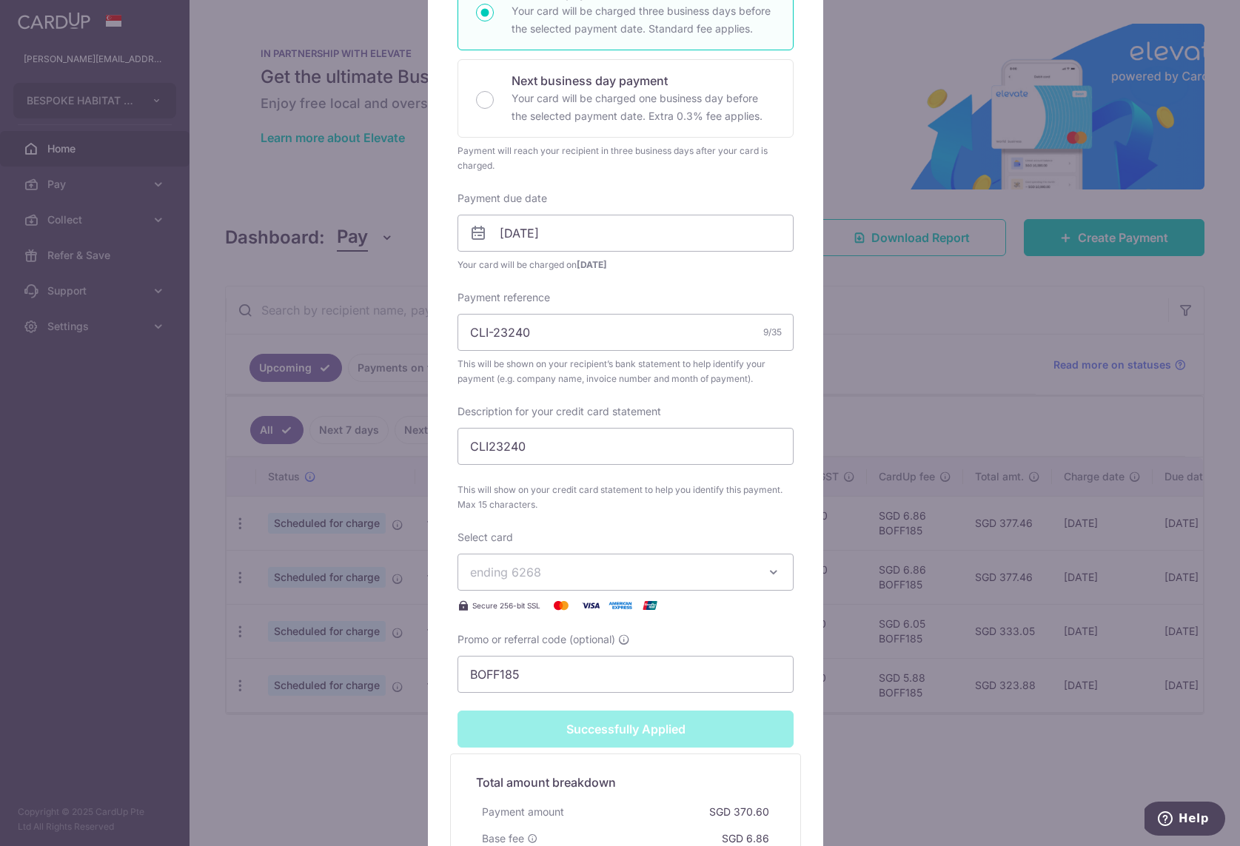
click at [972, 349] on div "Edit payment By clicking apply, you will make changes to all payments to BESPOK…" at bounding box center [620, 423] width 1240 height 846
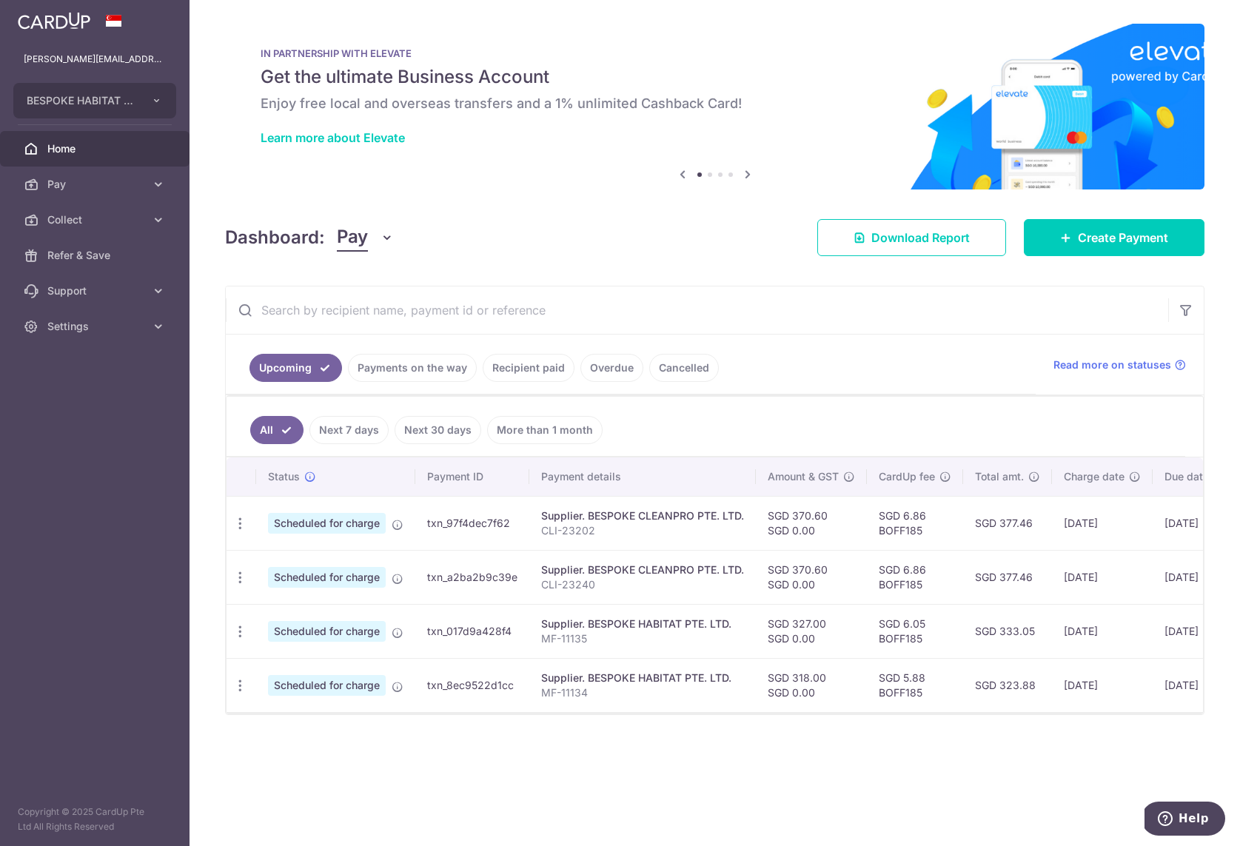
scroll to position [0, 141]
